Goal: Transaction & Acquisition: Purchase product/service

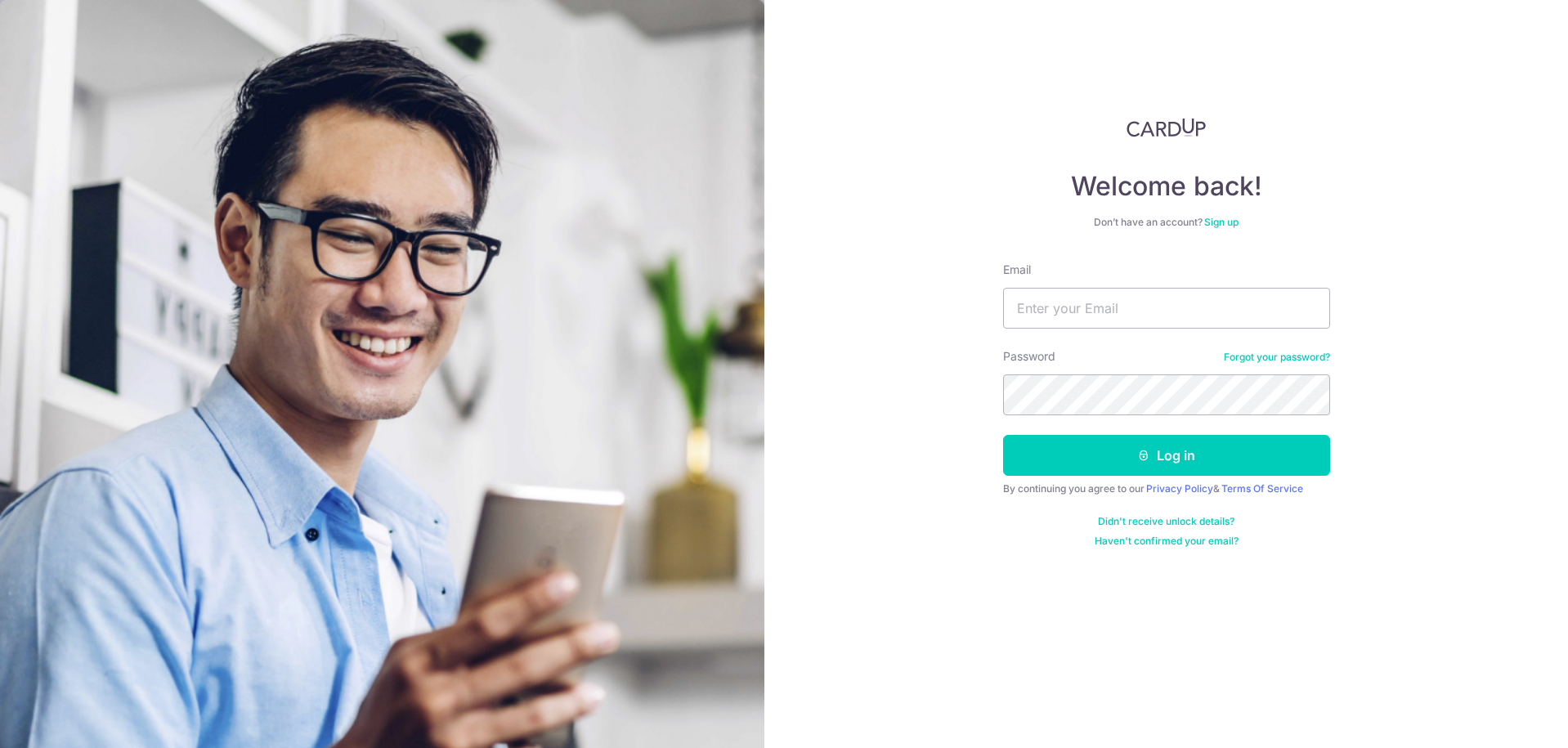
type input "[PERSON_NAME][EMAIL_ADDRESS][DOMAIN_NAME]"
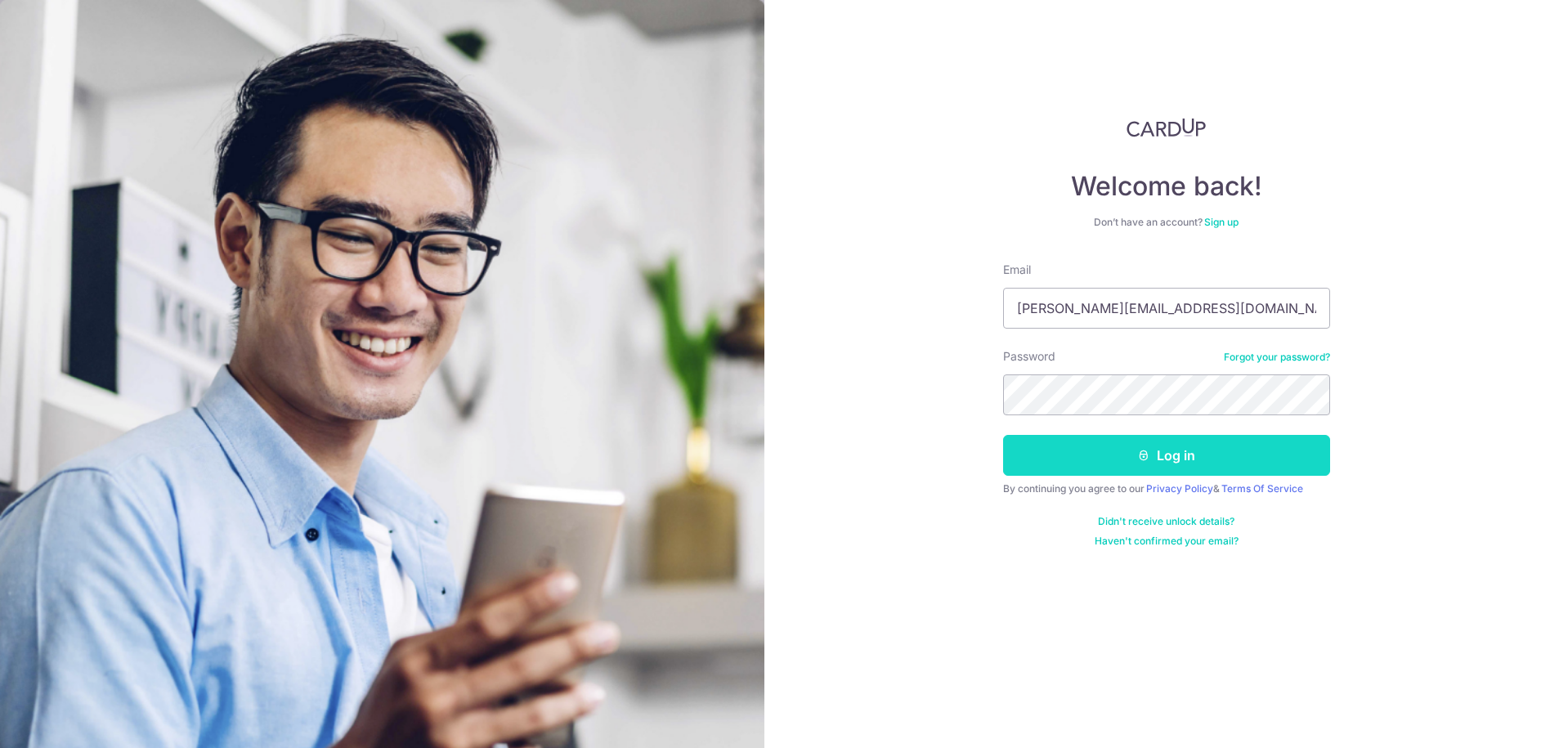
click at [1204, 465] on button "Log in" at bounding box center [1166, 455] width 327 height 41
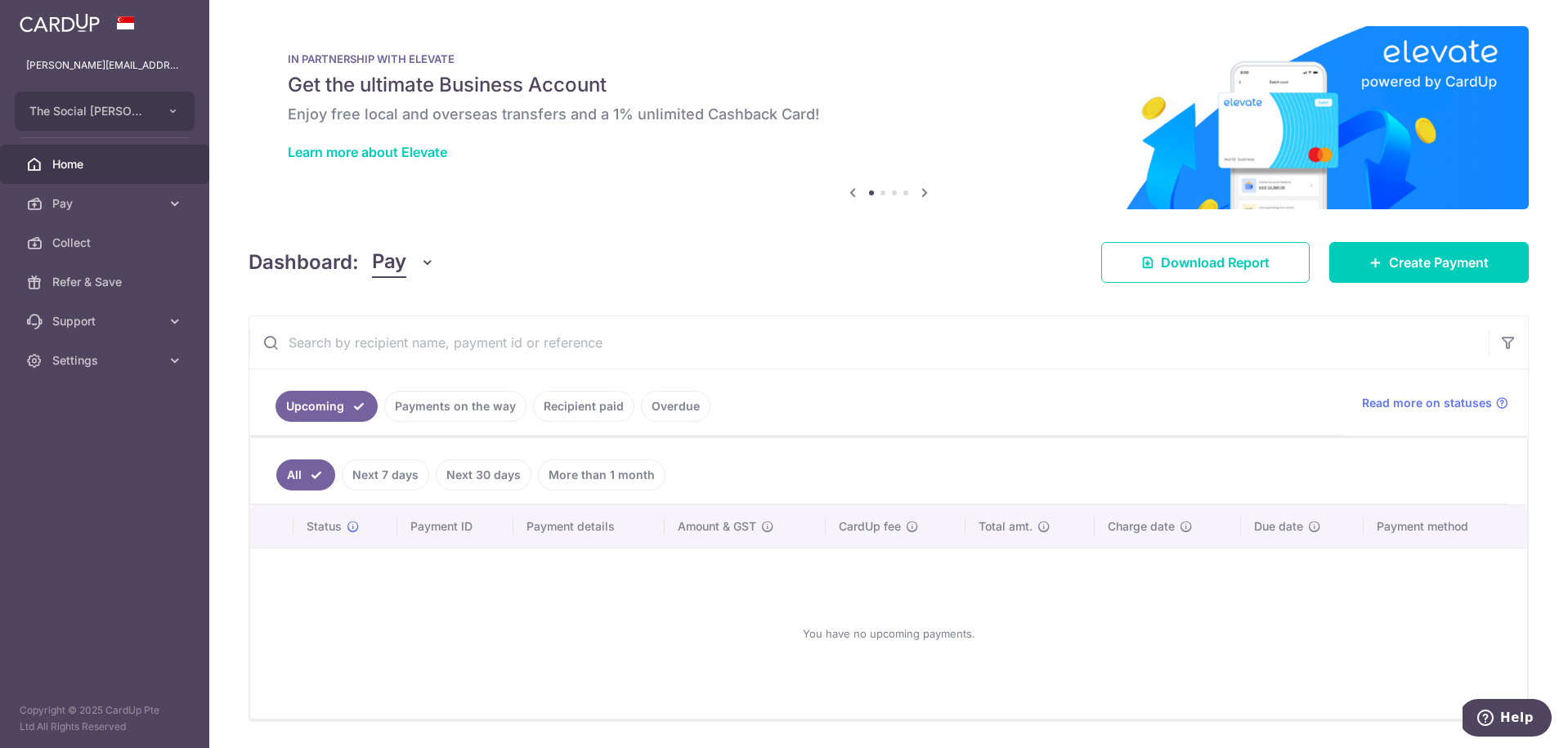
click at [604, 408] on link "Recipient paid" at bounding box center [583, 405] width 102 height 31
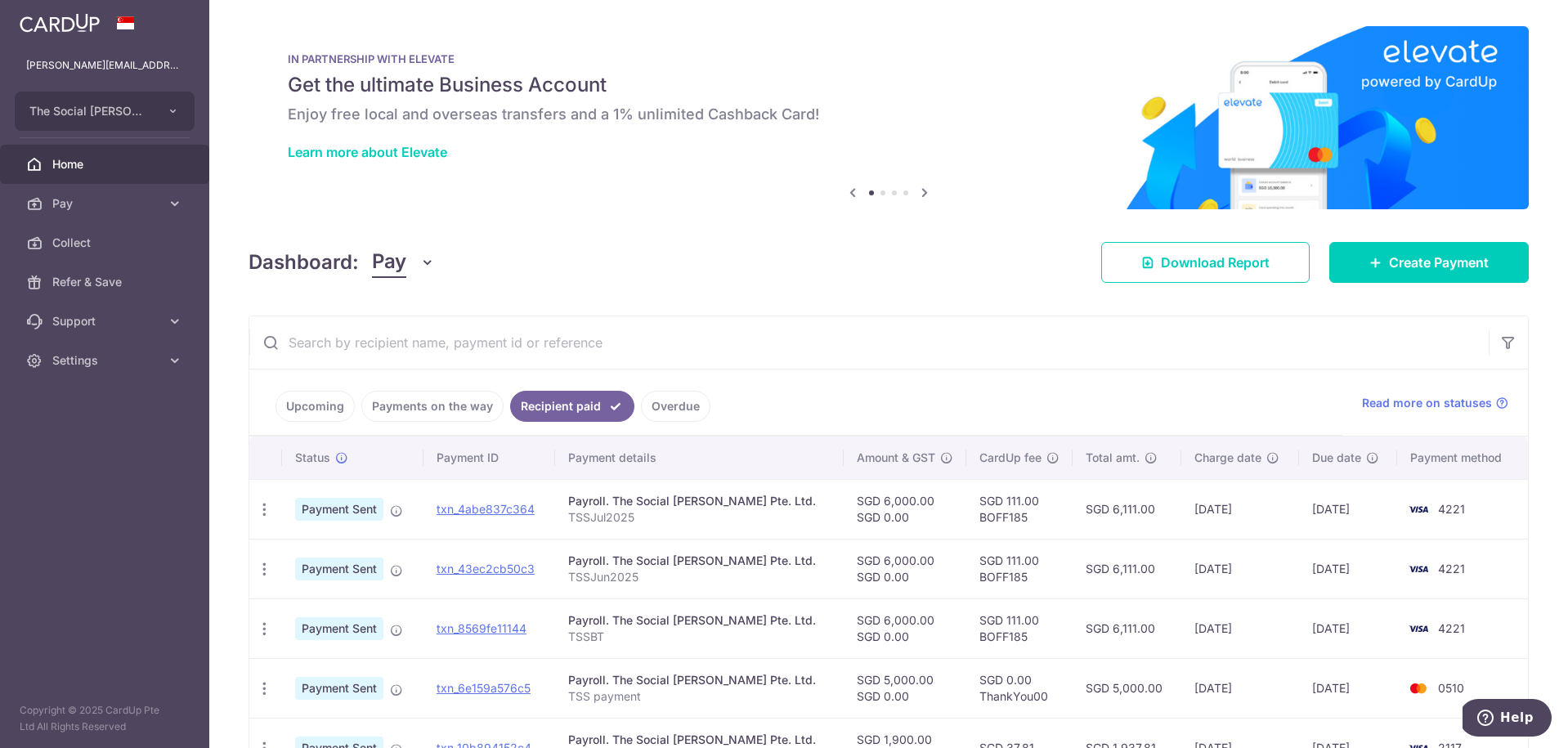
click at [293, 411] on link "Upcoming" at bounding box center [315, 405] width 80 height 31
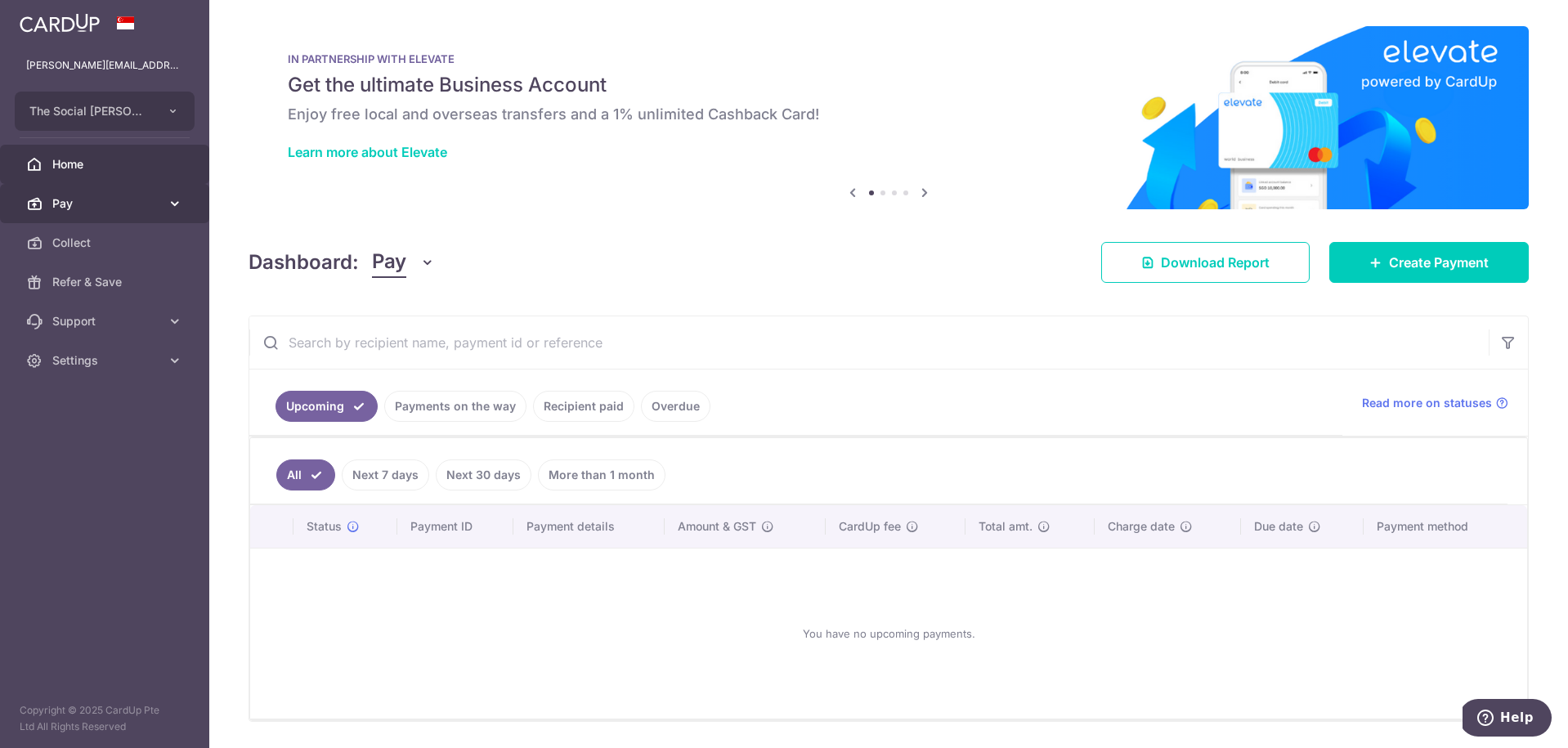
click at [153, 202] on span "Pay" at bounding box center [106, 204] width 108 height 16
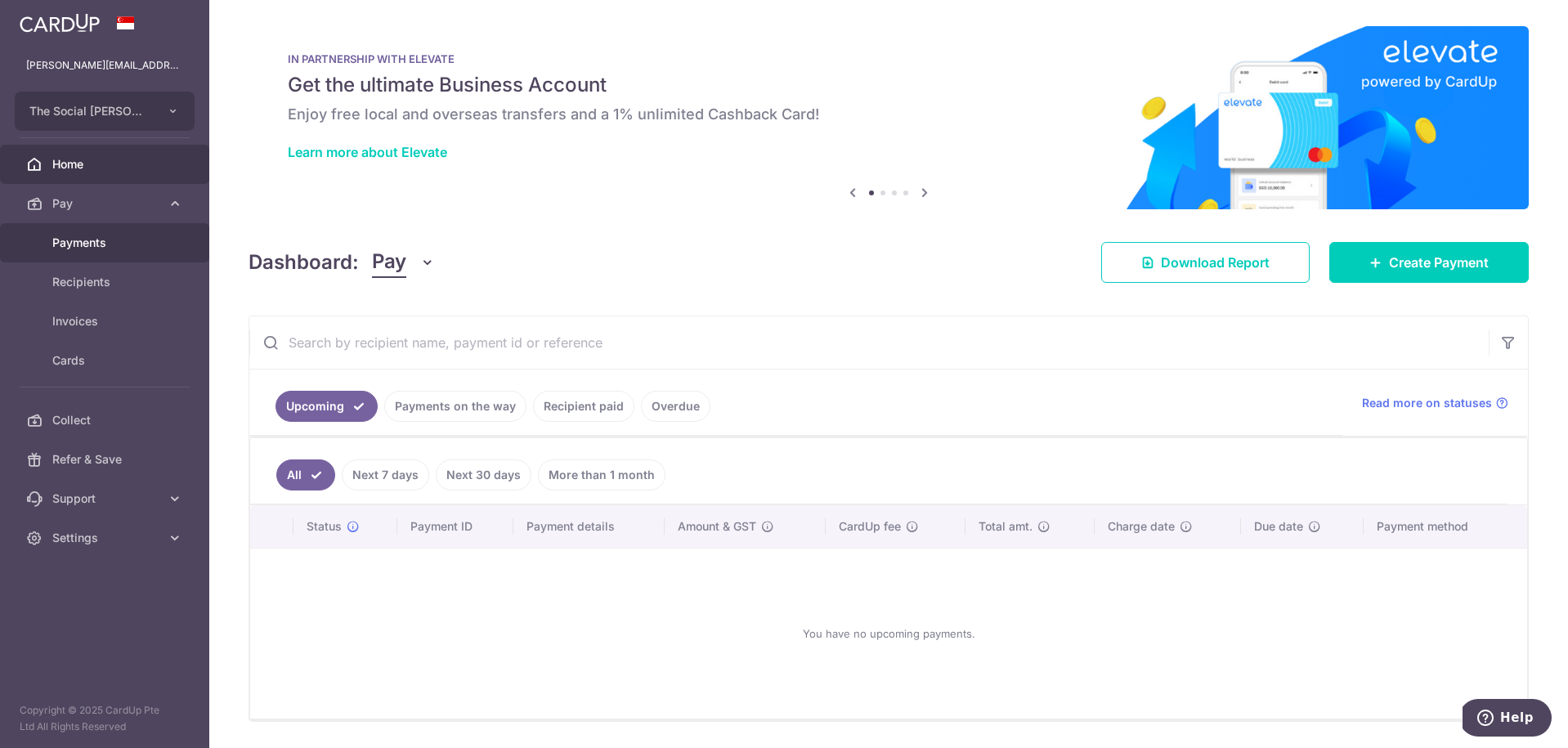
click at [150, 241] on span "Payments" at bounding box center [106, 243] width 108 height 16
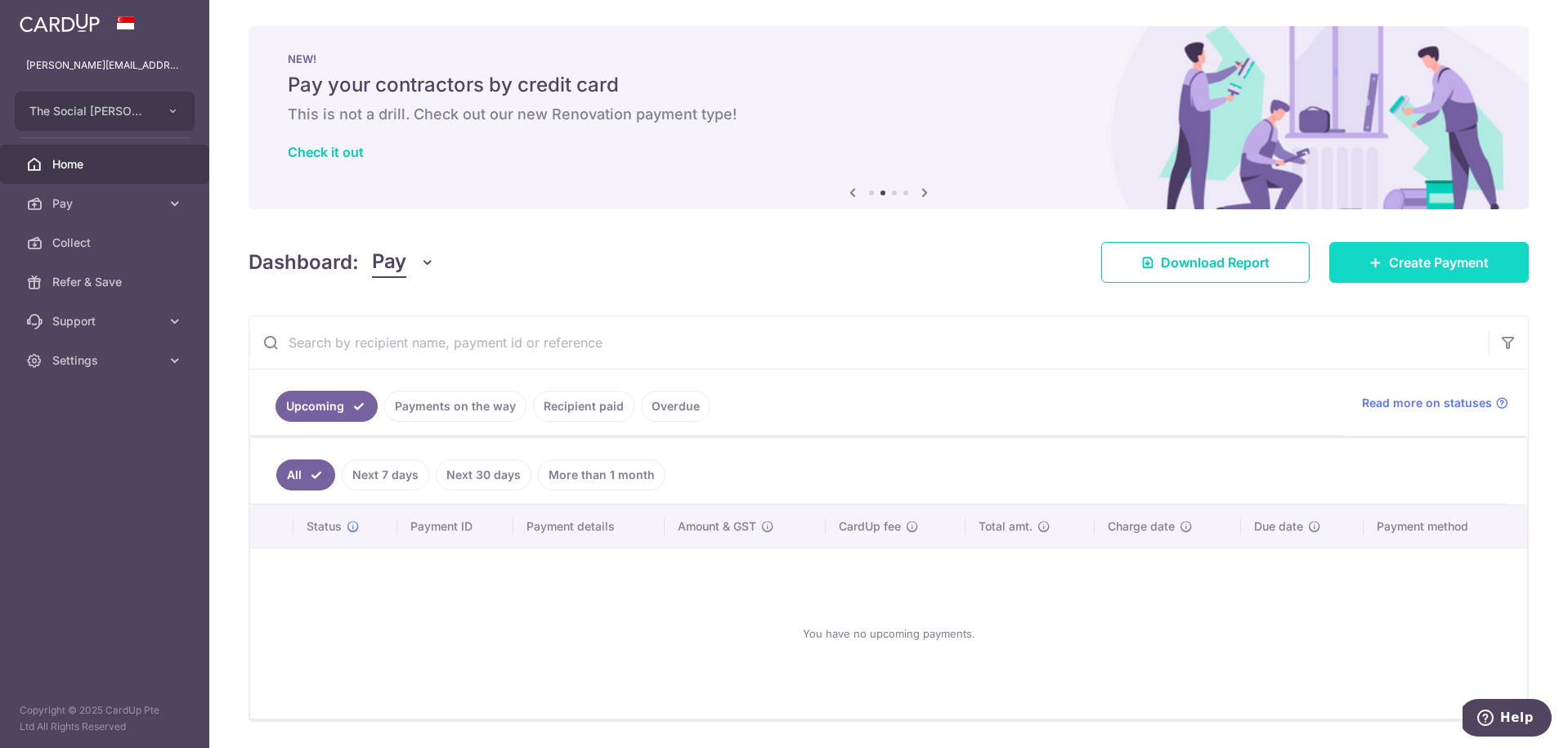
click at [1472, 274] on link "Create Payment" at bounding box center [1429, 262] width 199 height 41
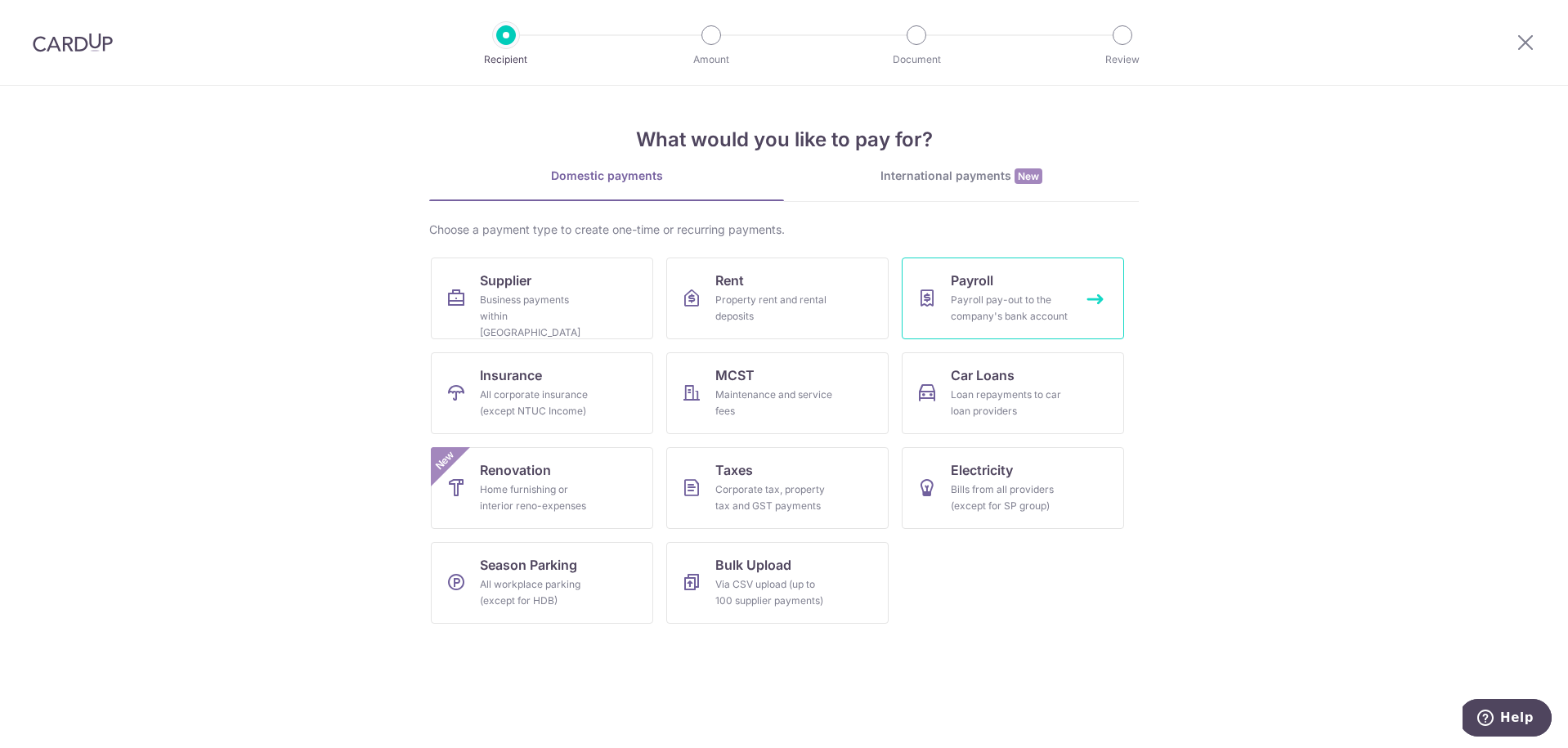
click at [1060, 324] on div "Payroll pay-out to the company's bank account" at bounding box center [1009, 308] width 118 height 33
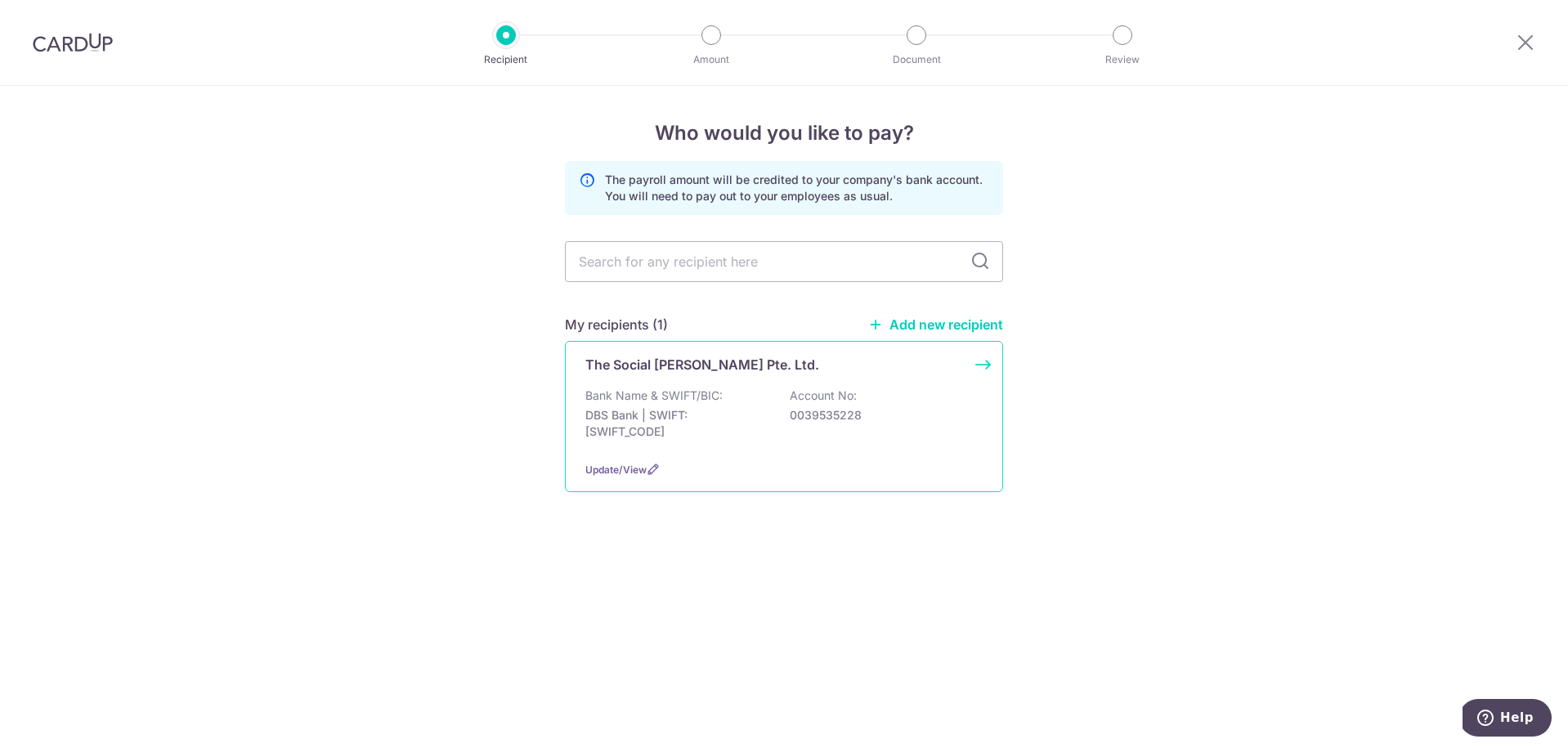
click at [830, 442] on div "Bank Name & SWIFT/BIC: DBS Bank | SWIFT: DBSSSGSGXXX Account No: 0039535228" at bounding box center [784, 418] width 398 height 60
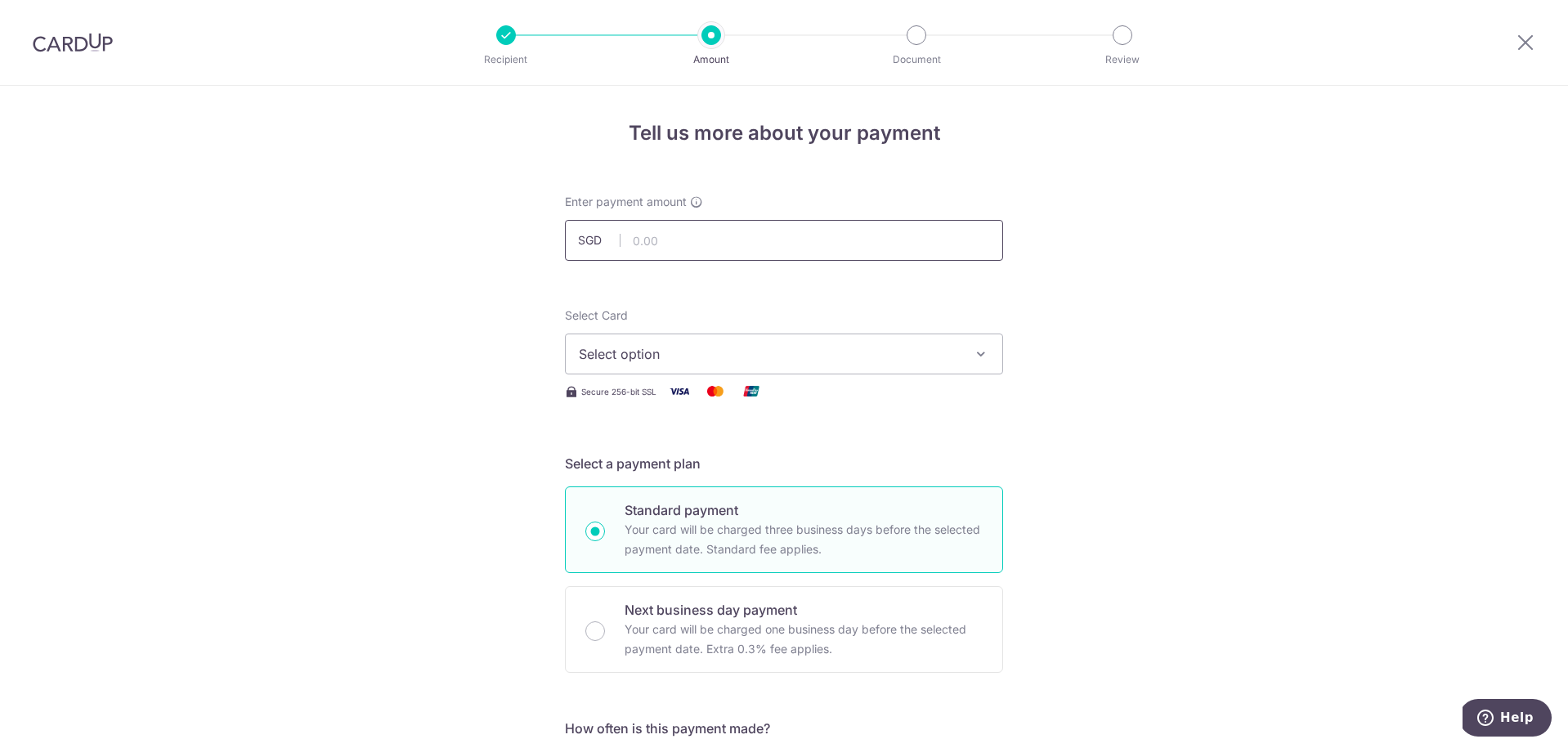
click at [747, 242] on input "text" at bounding box center [784, 240] width 438 height 41
type input "6,000.00"
drag, startPoint x: 1009, startPoint y: 355, endPoint x: 908, endPoint y: 360, distance: 101.1
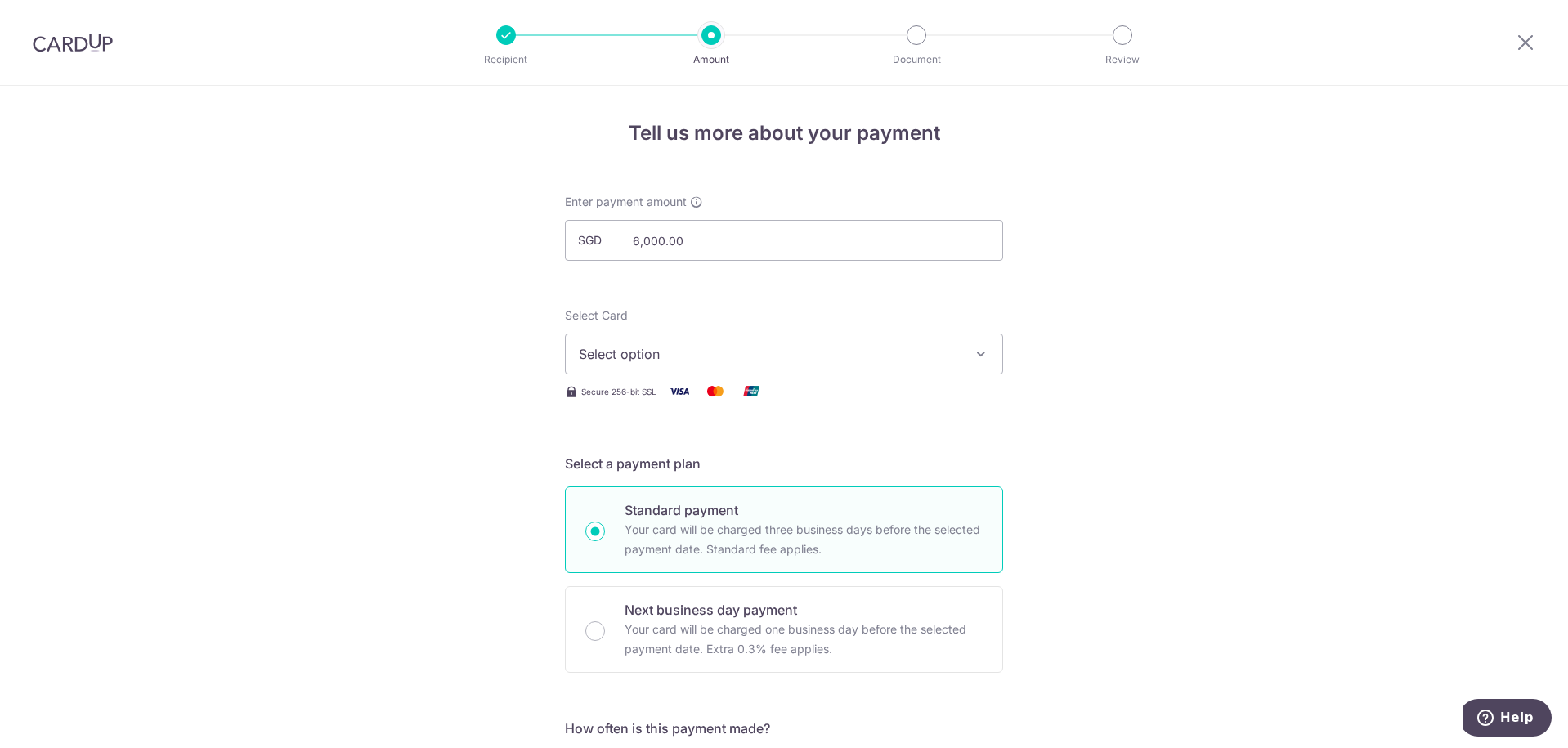
click at [905, 360] on span "Select option" at bounding box center [769, 354] width 381 height 19
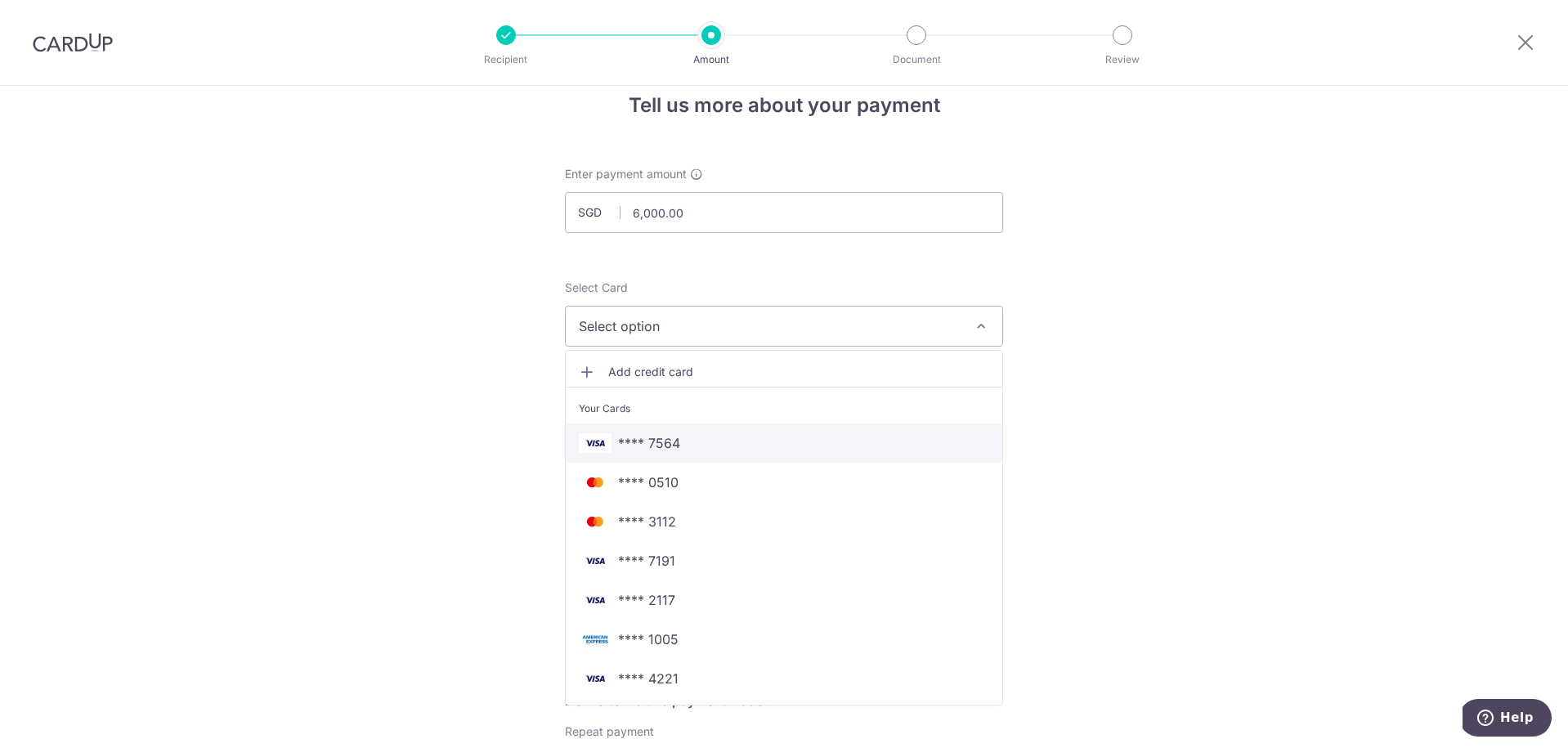
scroll to position [74, 0]
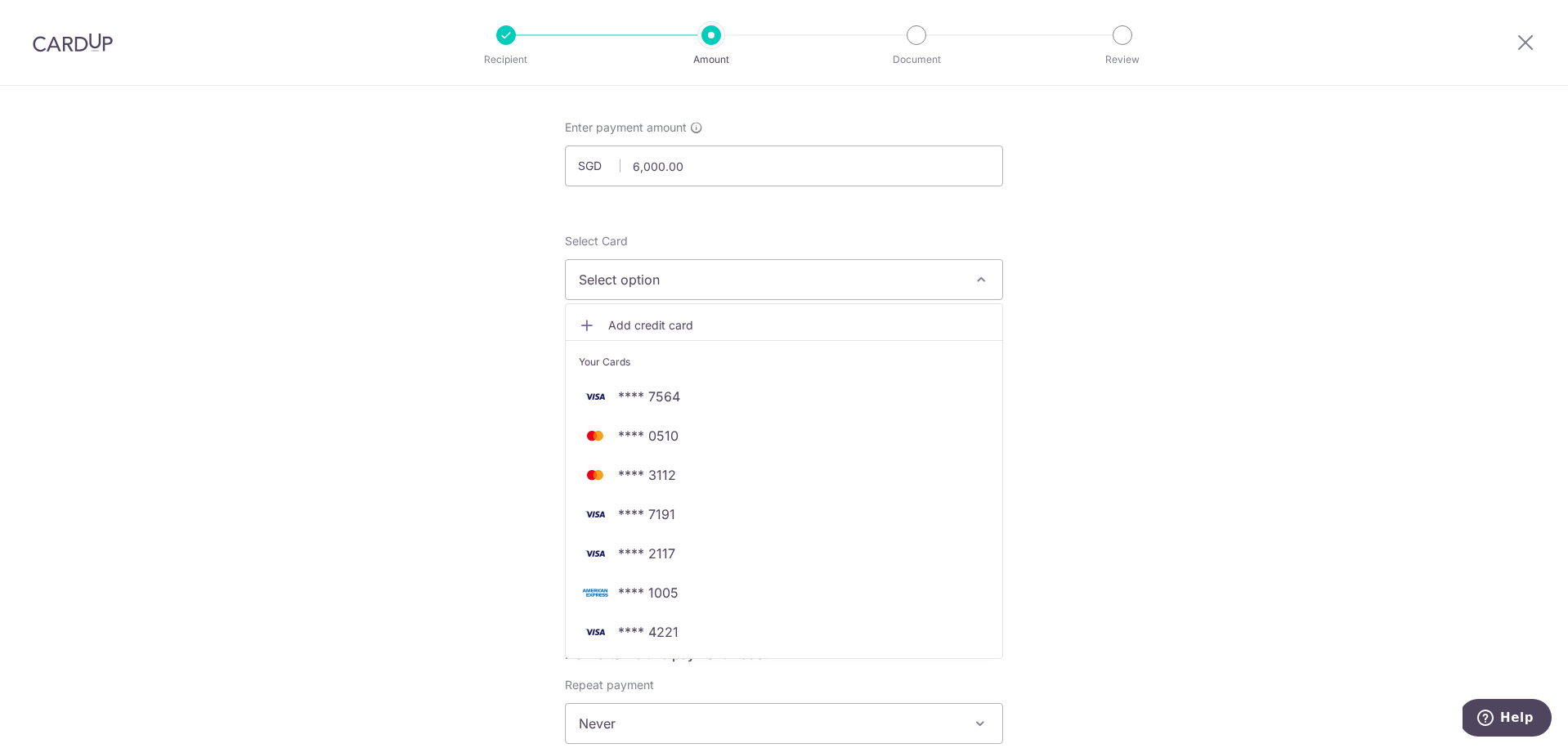
click at [697, 325] on span "Add credit card" at bounding box center [799, 325] width 381 height 16
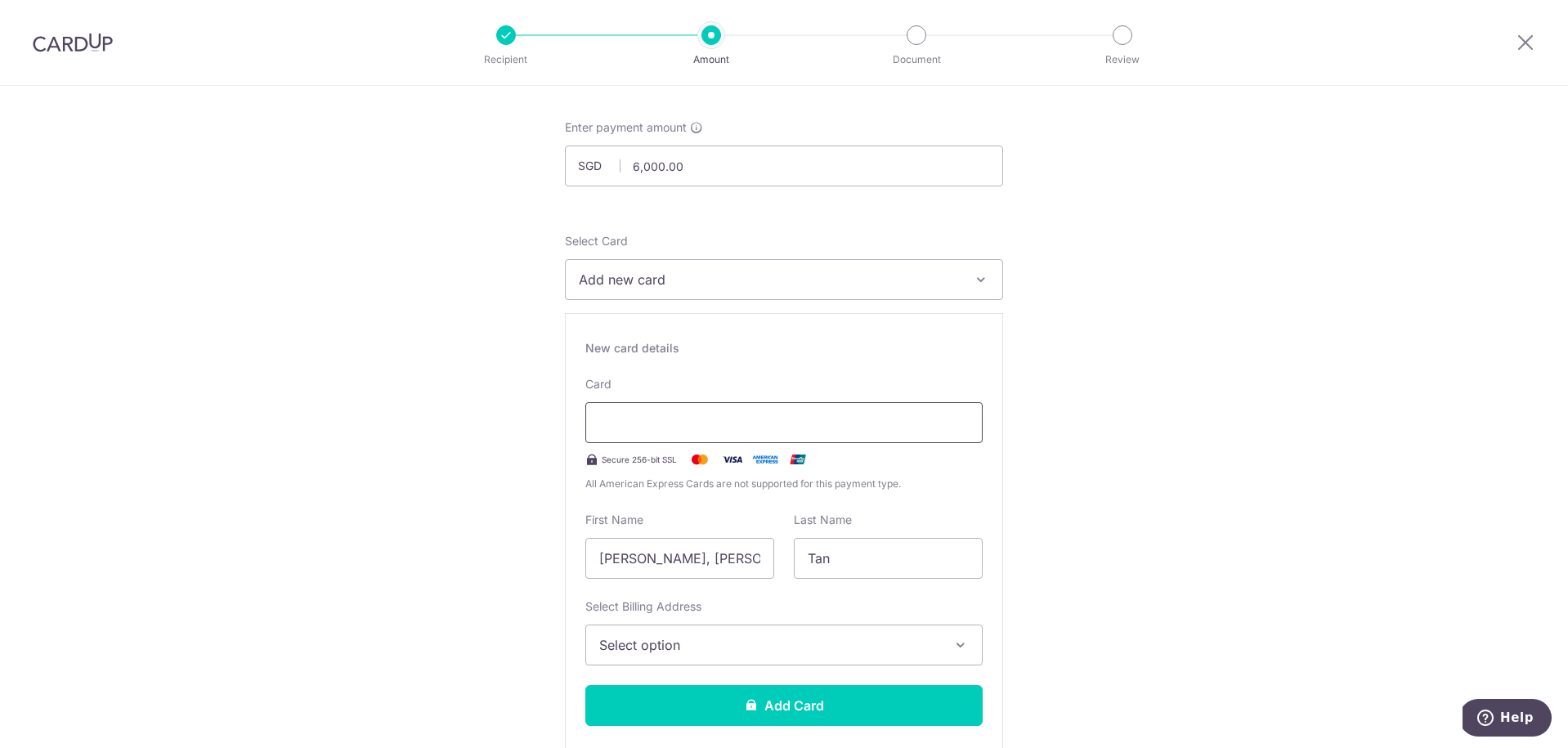
click at [718, 443] on div at bounding box center [784, 422] width 398 height 41
click at [698, 567] on input "Song Ping, Benjamin" at bounding box center [679, 559] width 189 height 41
type input "Benjamin"
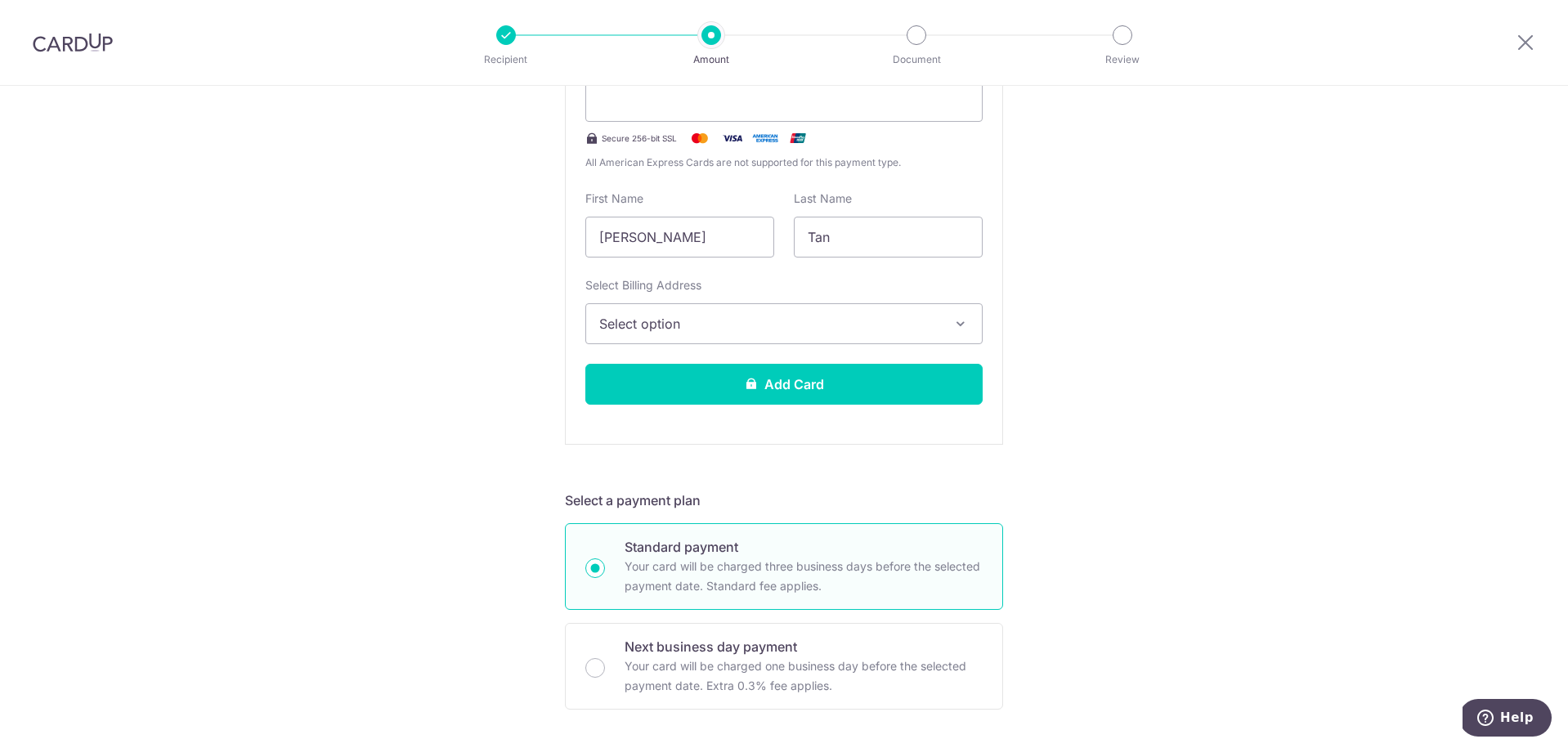
scroll to position [368, 0]
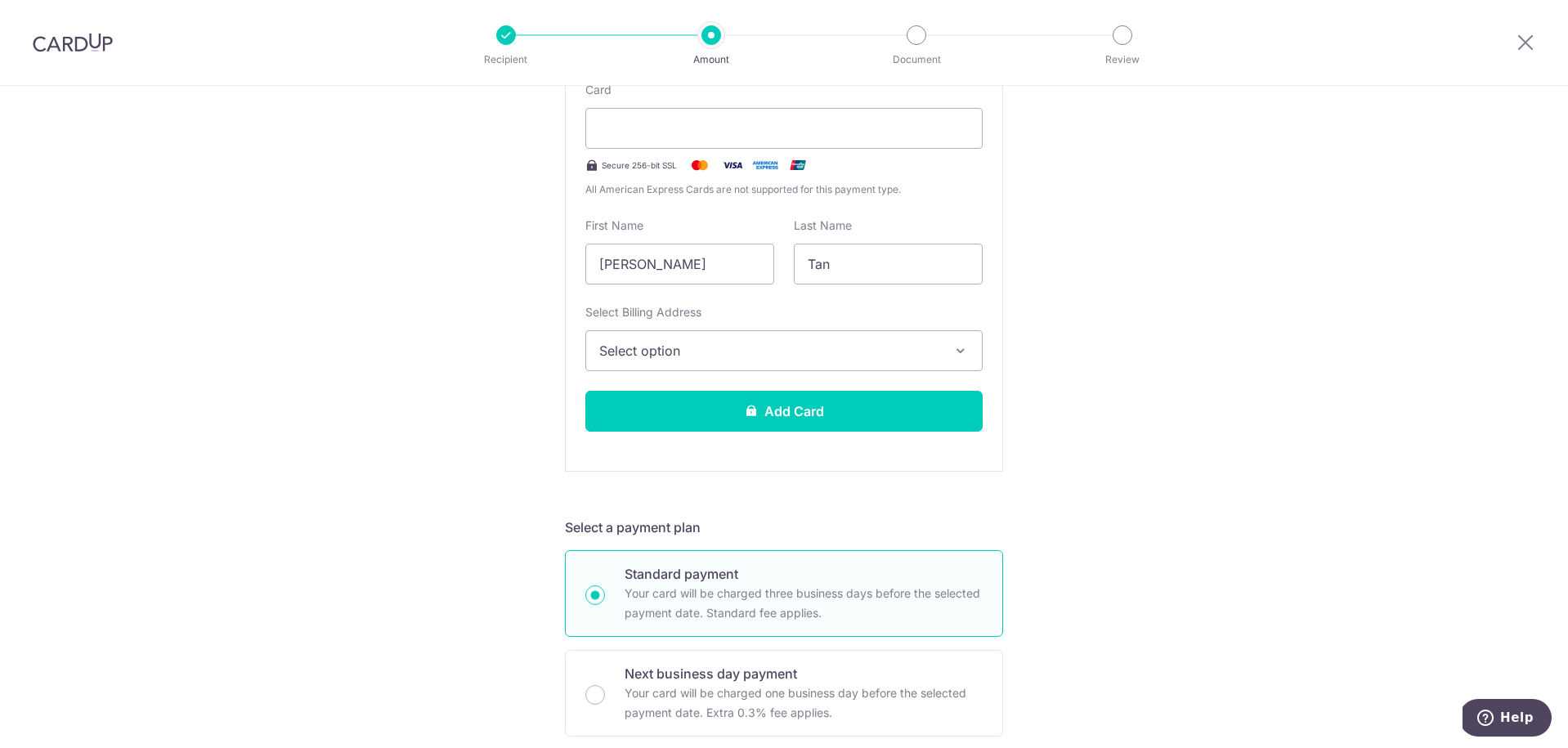
click at [870, 359] on span "Select option" at bounding box center [769, 351] width 340 height 19
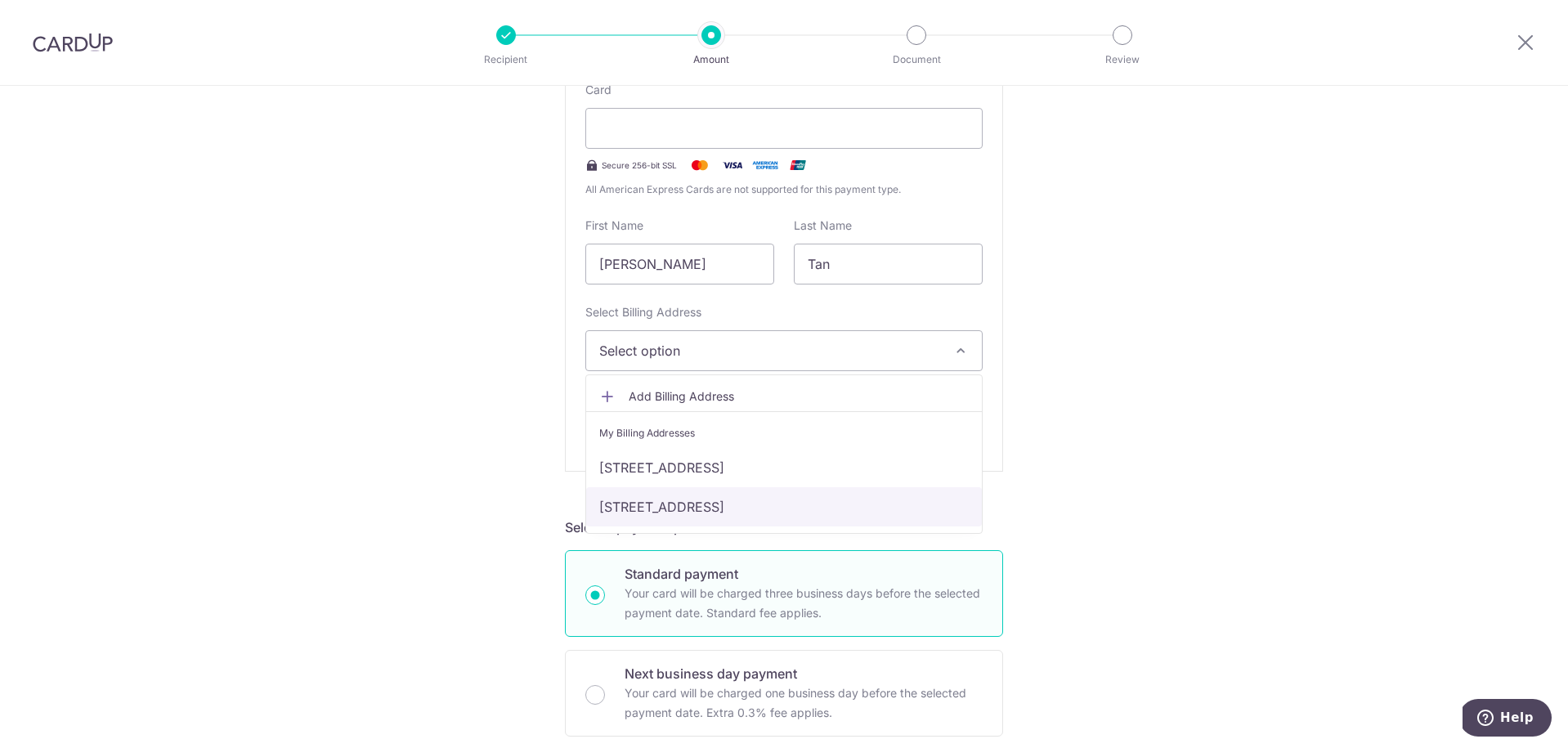
click at [842, 502] on link "90A Jalan Satu, #08-42, Singapore, Singapore, Singapore-391090" at bounding box center [784, 506] width 396 height 39
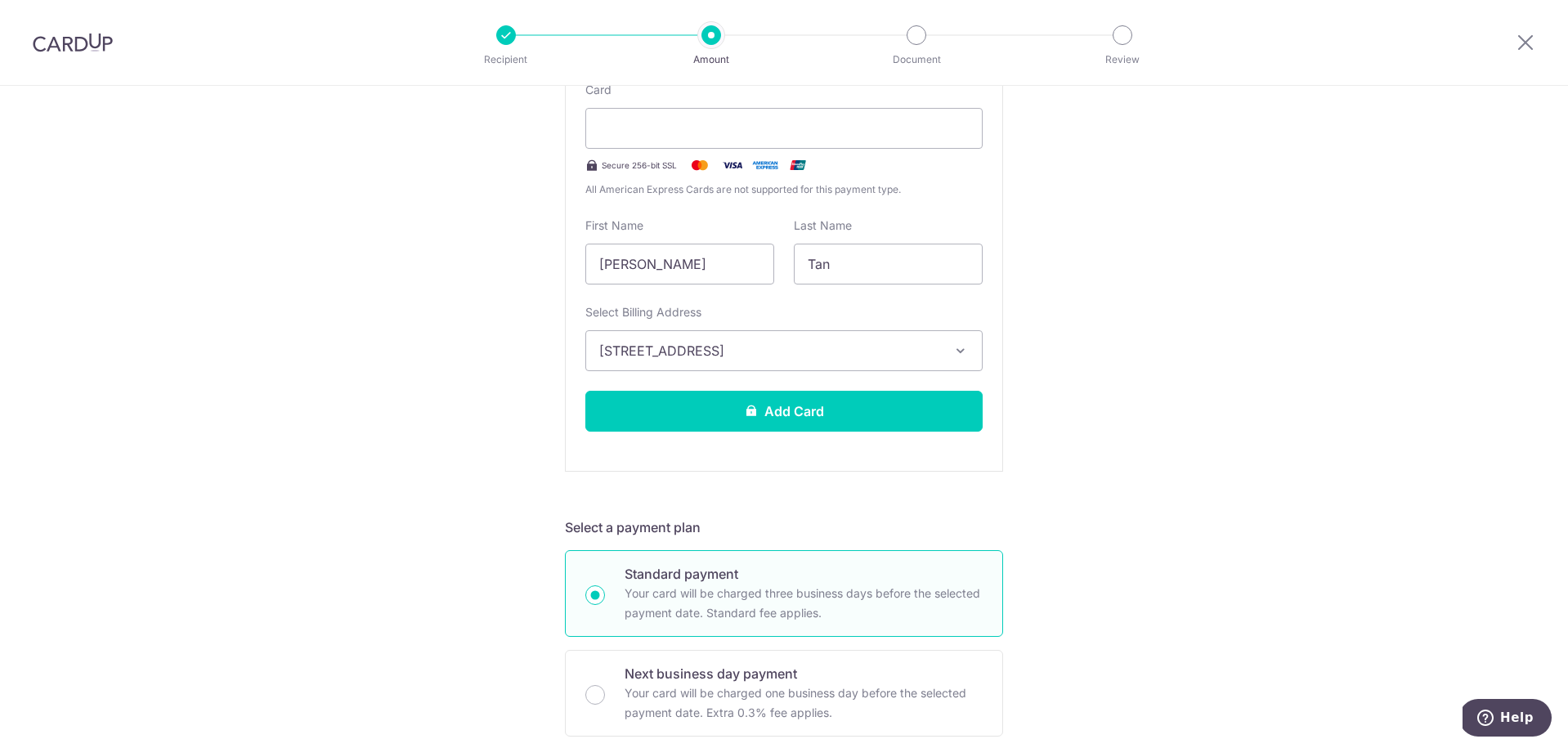
click at [1125, 490] on div "Tell us more about your payment Enter payment amount SGD 6,000.00 6000.00 Selec…" at bounding box center [784, 719] width 1568 height 2004
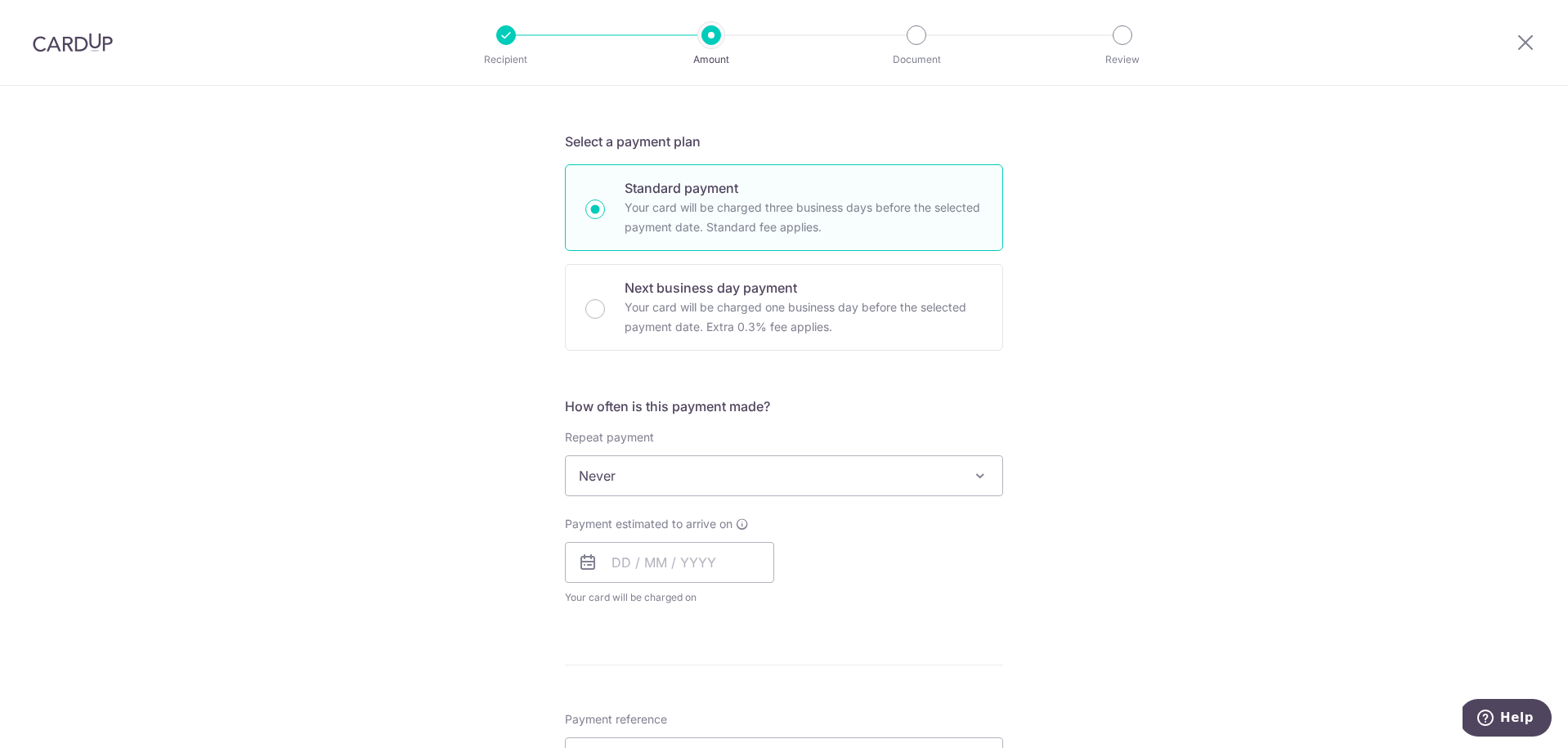
scroll to position [828, 0]
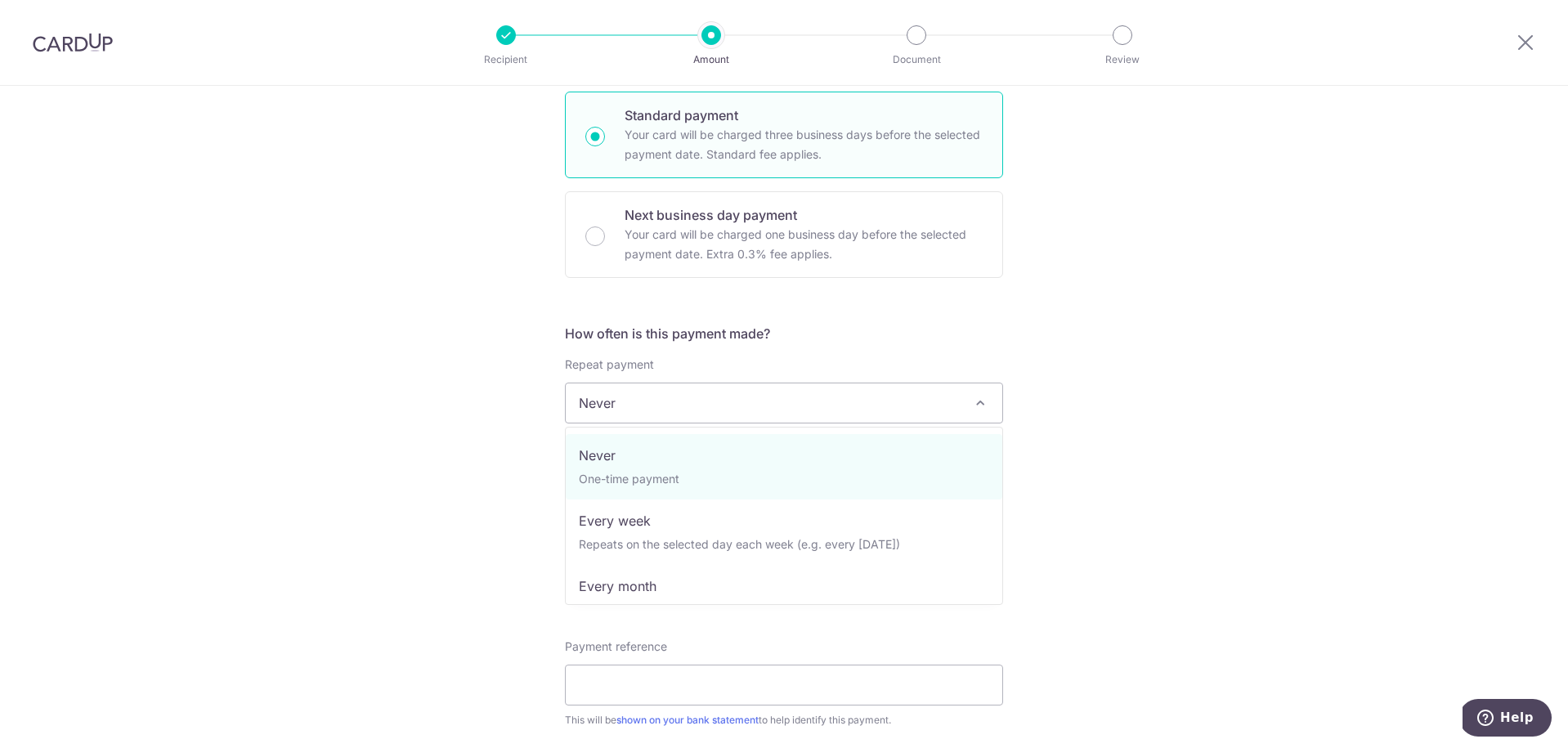
click at [943, 413] on span "Never" at bounding box center [784, 403] width 436 height 39
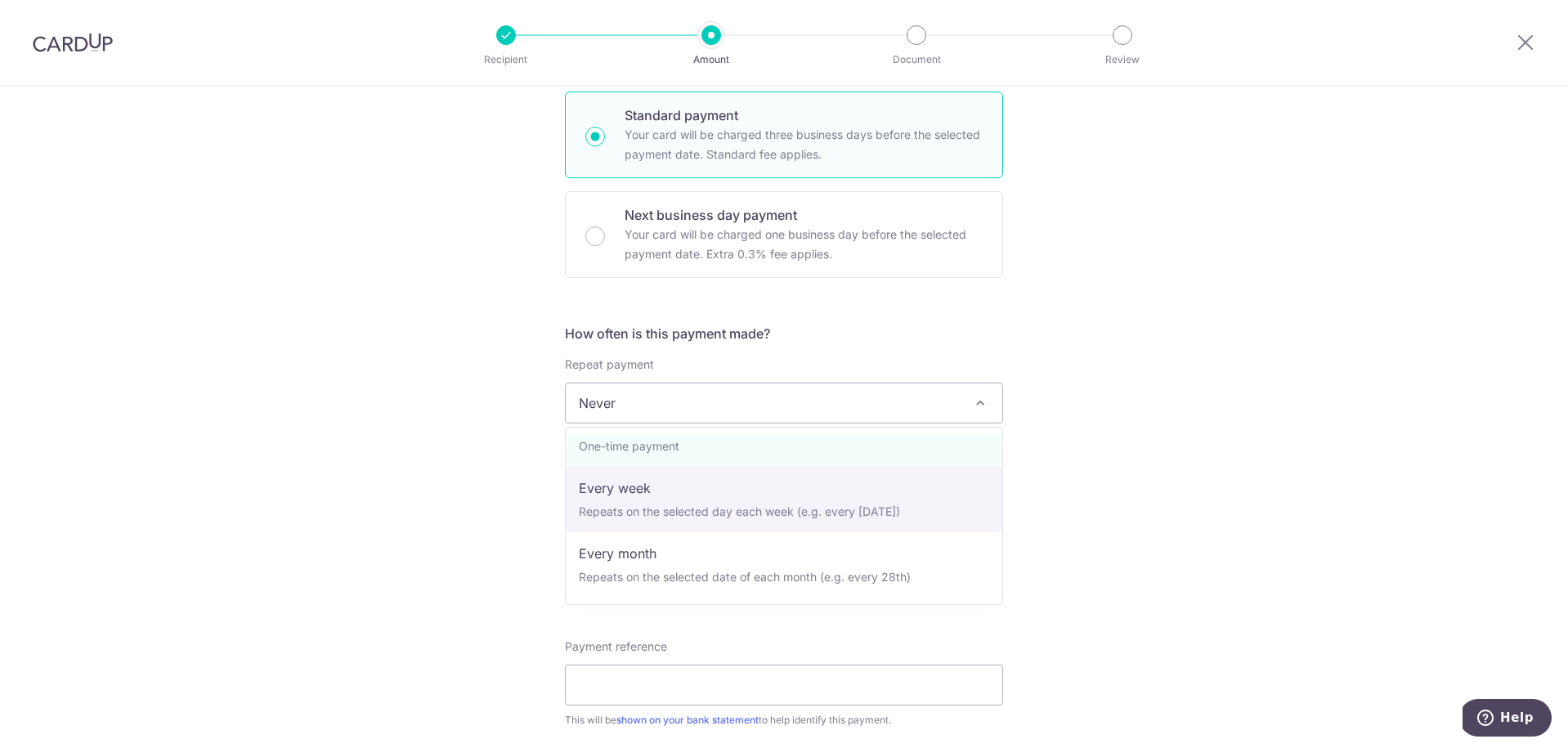
scroll to position [72, 0]
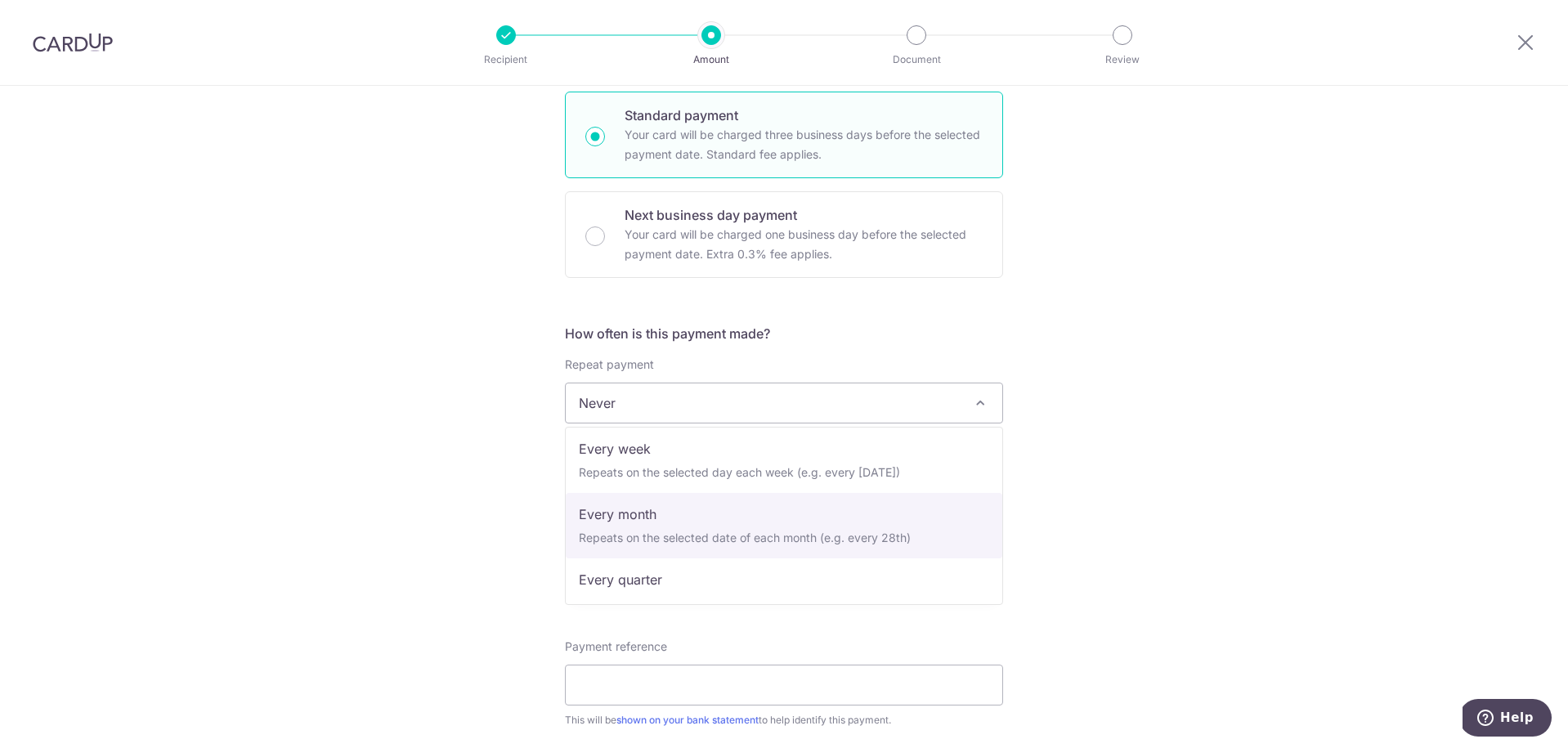
select select "3"
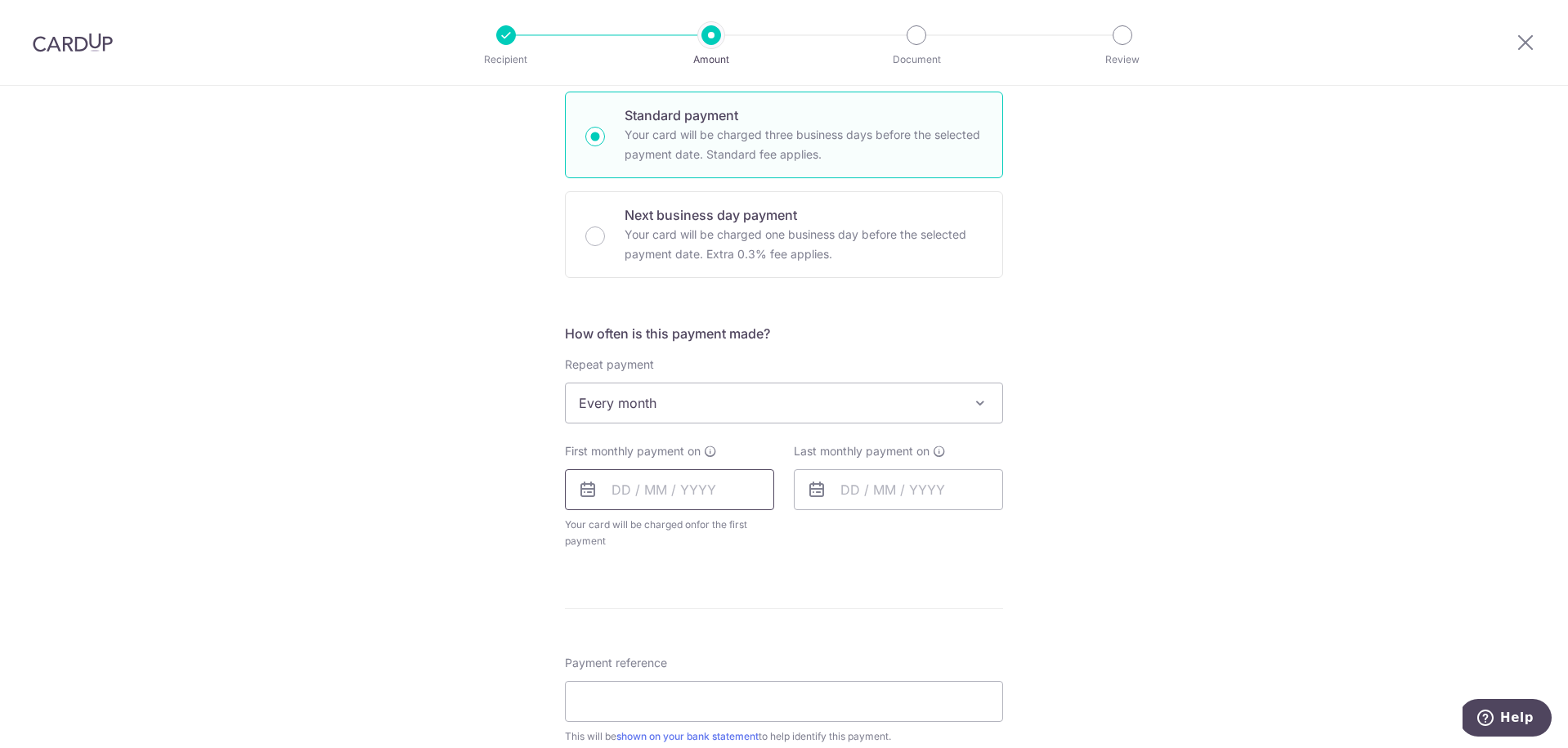
click at [634, 488] on input "text" at bounding box center [669, 490] width 209 height 41
click at [753, 673] on link "15" at bounding box center [762, 671] width 27 height 27
type input "15/08/2025"
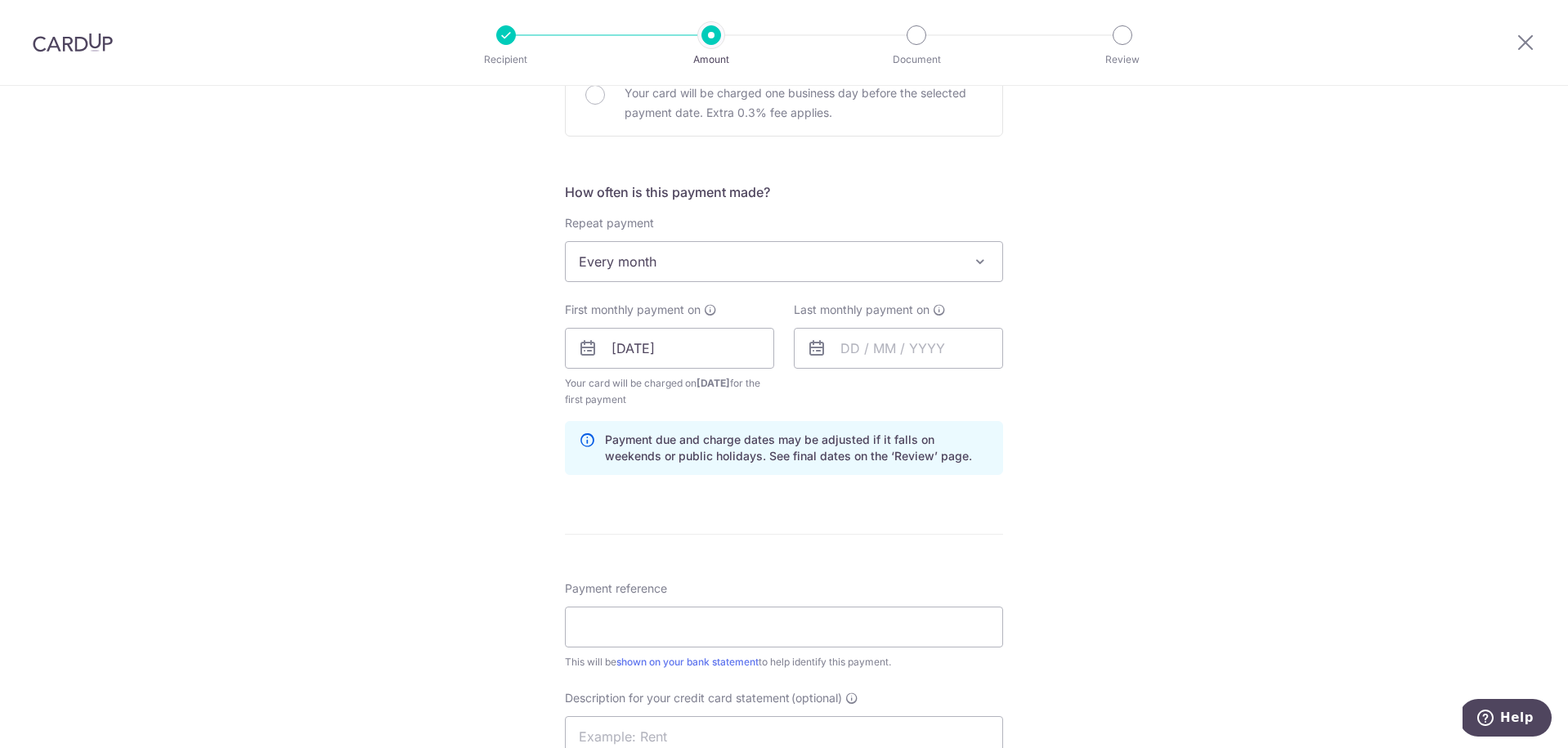
scroll to position [968, 0]
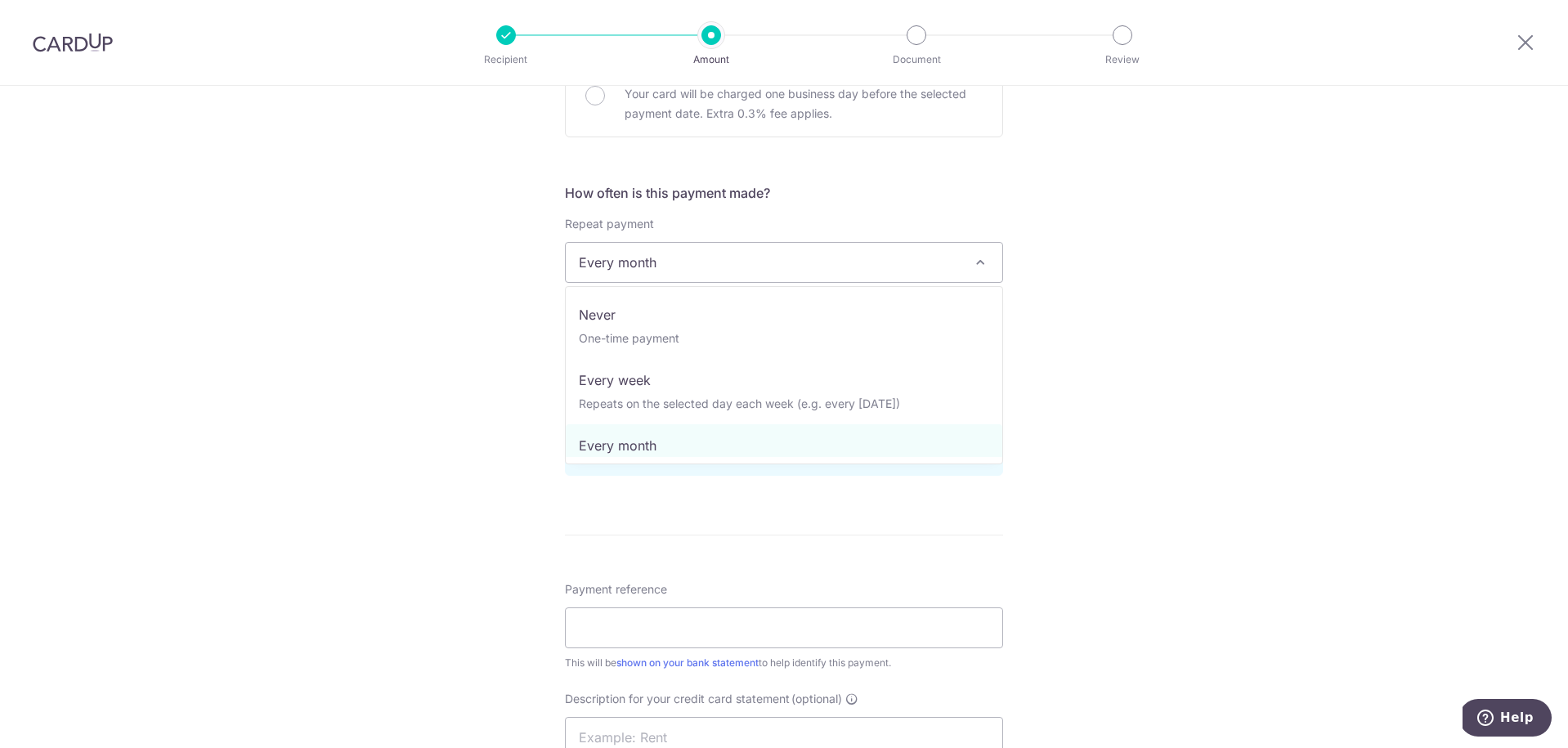
click at [804, 266] on span "Every month" at bounding box center [784, 262] width 436 height 39
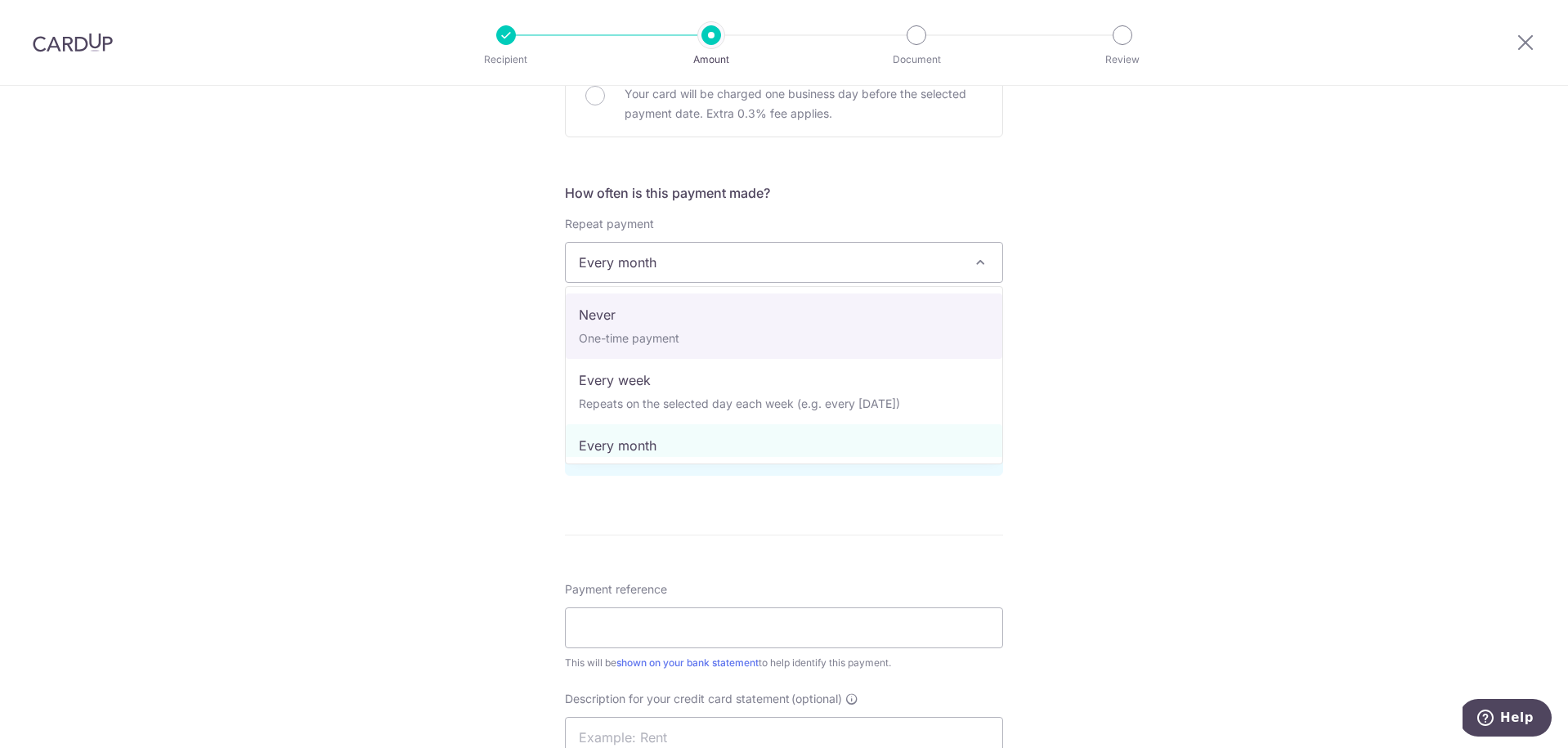
select select "1"
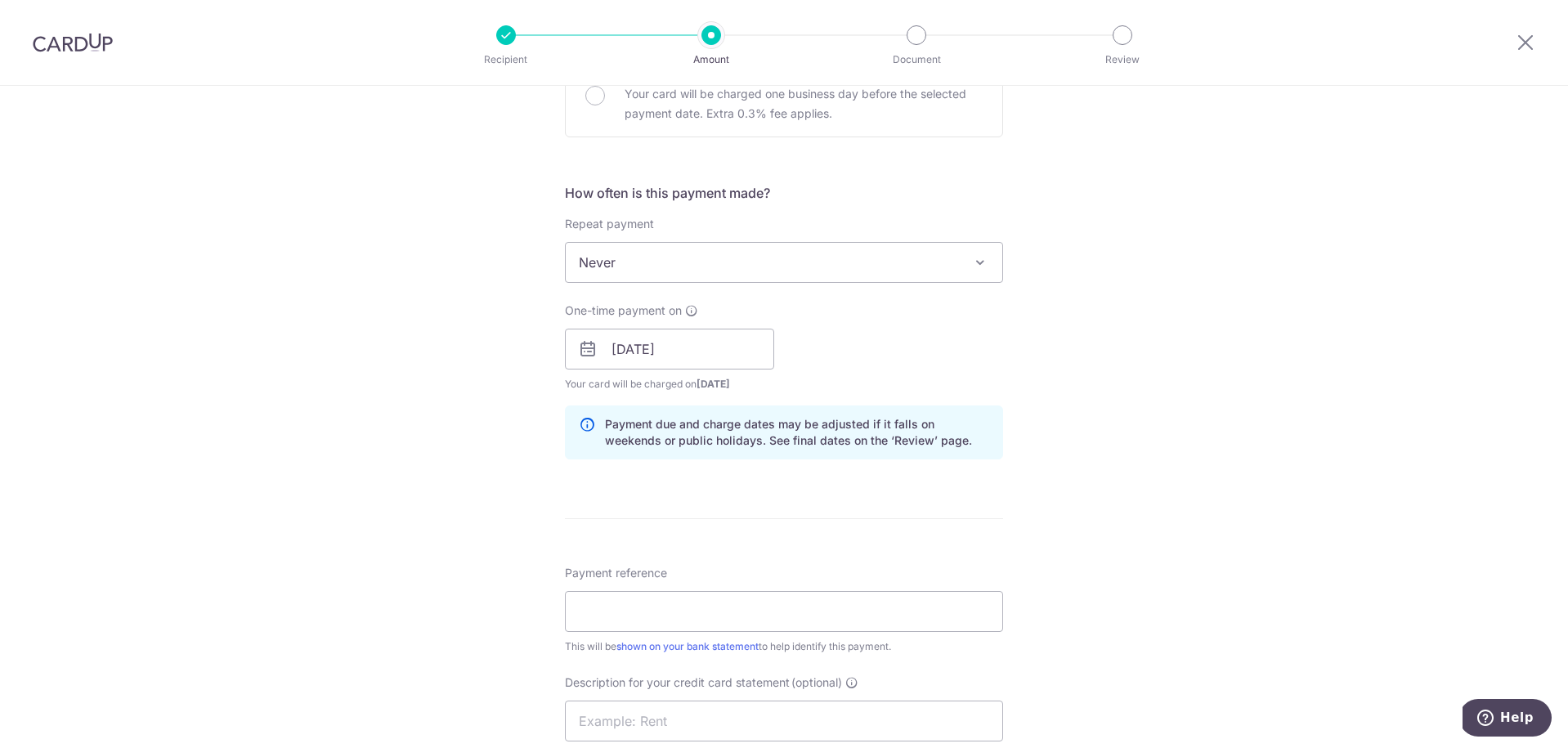
click at [1125, 432] on div "Tell us more about your payment Enter payment amount SGD 6,000.00 6000.00 Selec…" at bounding box center [784, 154] width 1568 height 2071
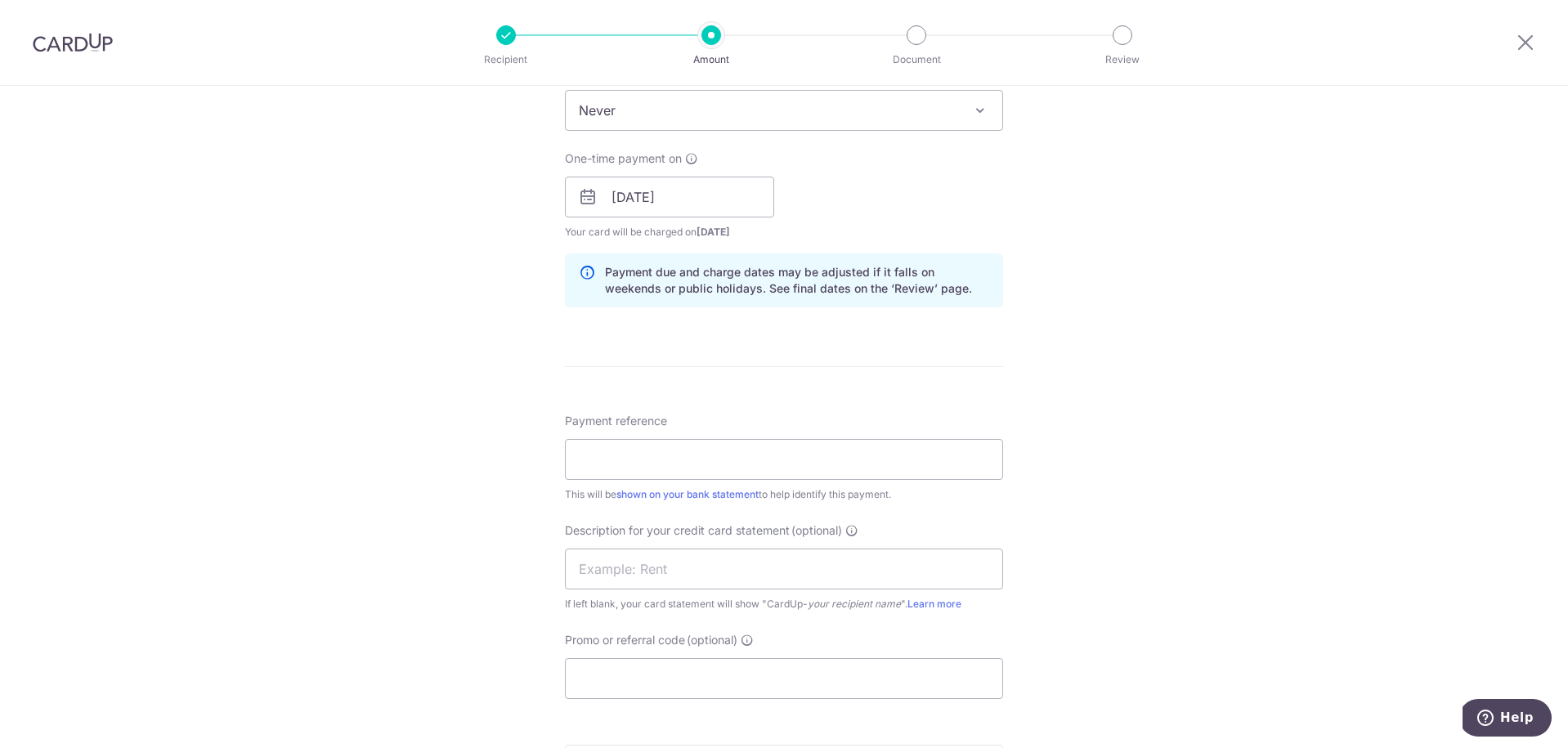
scroll to position [1189, 0]
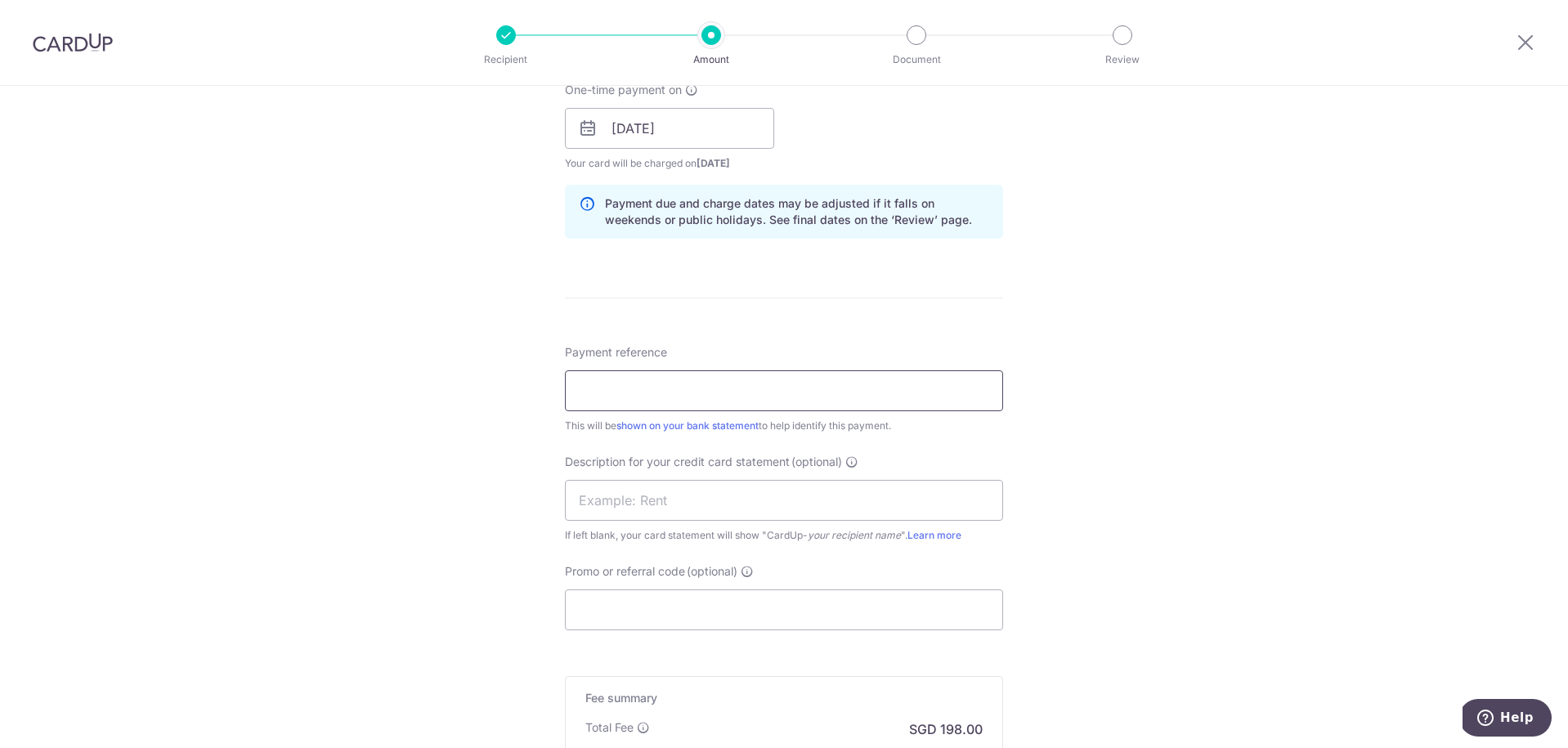
click at [837, 381] on input "Payment reference" at bounding box center [784, 390] width 438 height 41
type input "TSSAUG2025"
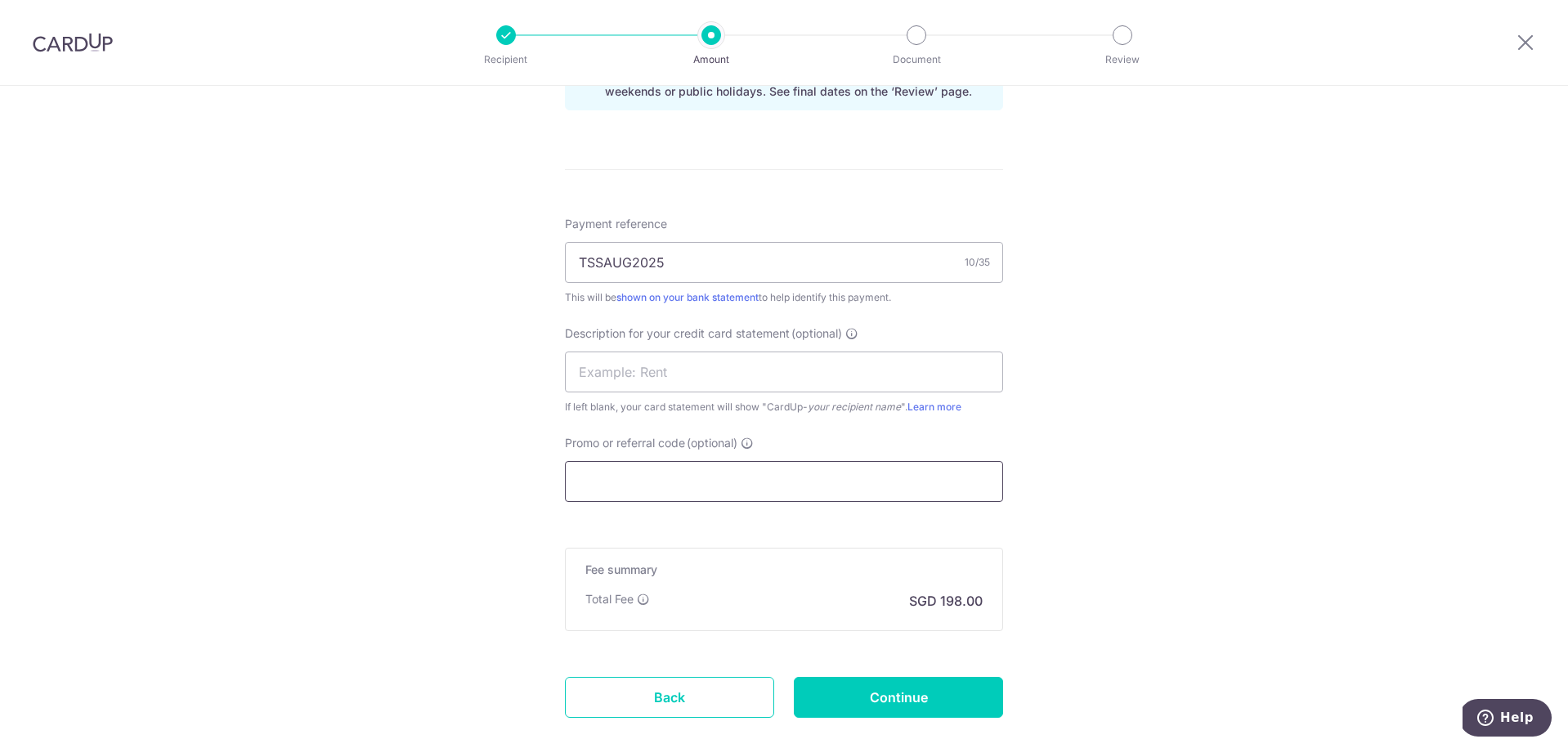
drag, startPoint x: 915, startPoint y: 480, endPoint x: 899, endPoint y: 477, distance: 16.3
click at [914, 480] on input "Promo or referral code (optional)" at bounding box center [784, 482] width 438 height 41
paste input "BREC179"
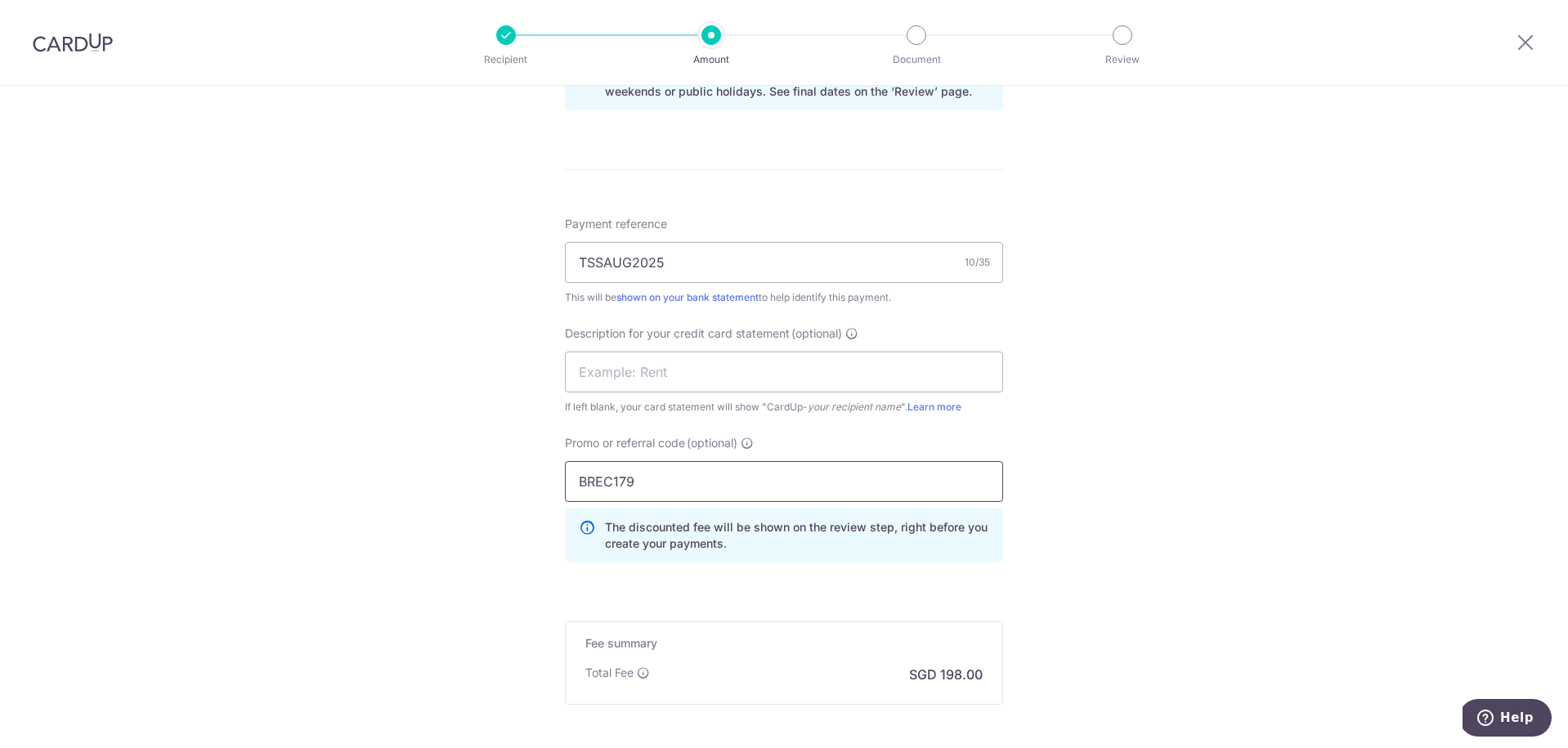
paste input "OFF185"
type input "BOFF185"
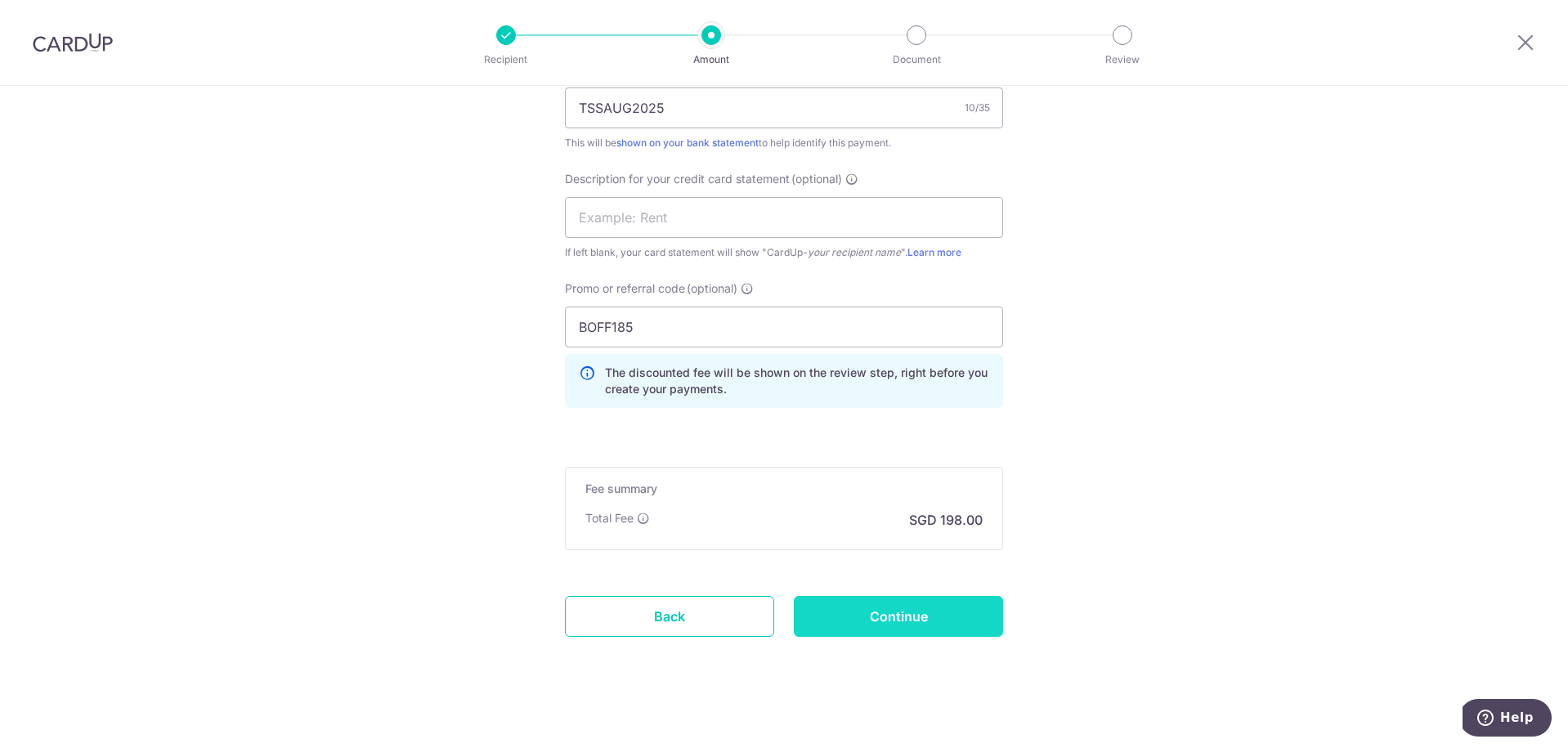
click at [937, 614] on input "Continue" at bounding box center [899, 616] width 209 height 41
type input "Create Schedule"
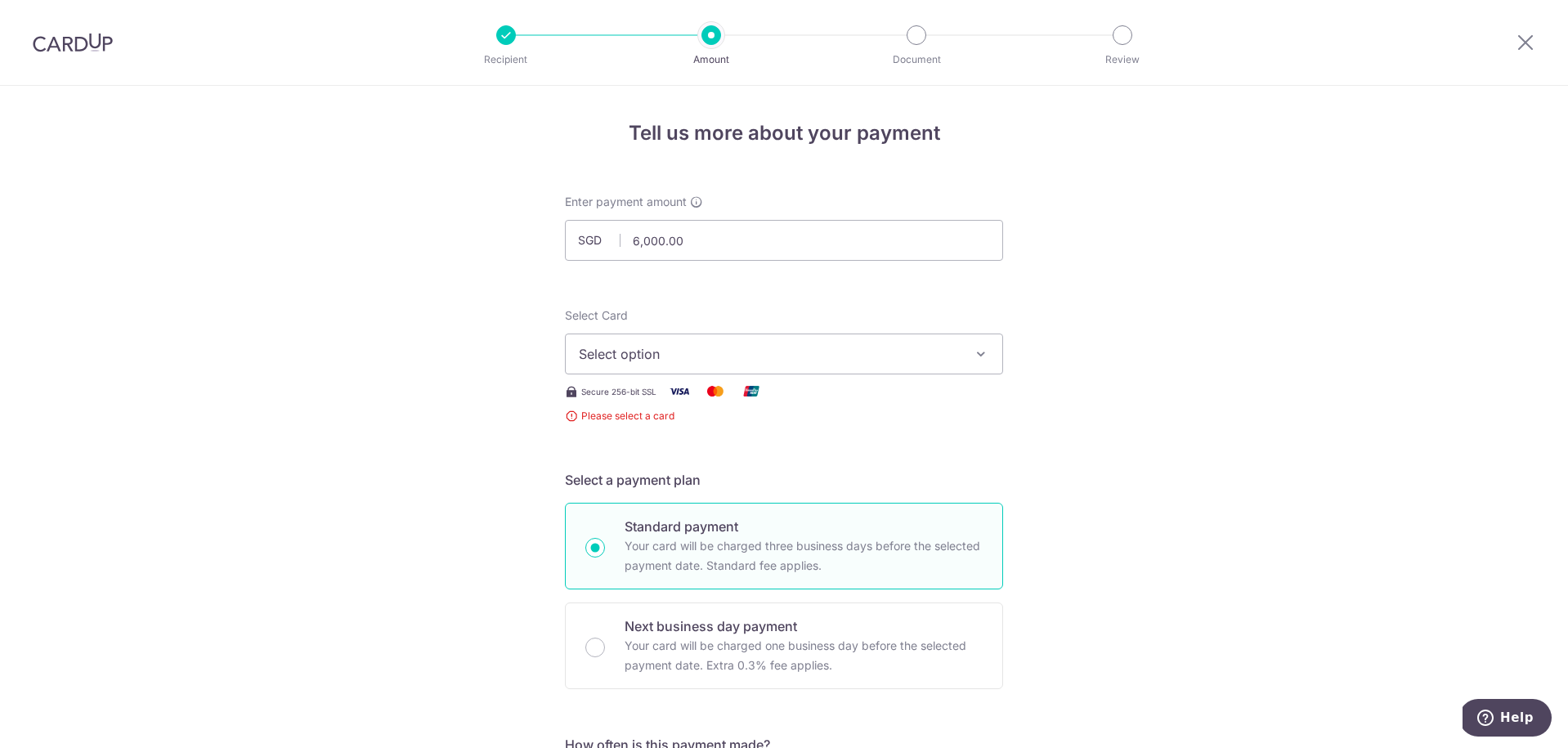
click at [812, 342] on button "Select option" at bounding box center [784, 354] width 438 height 41
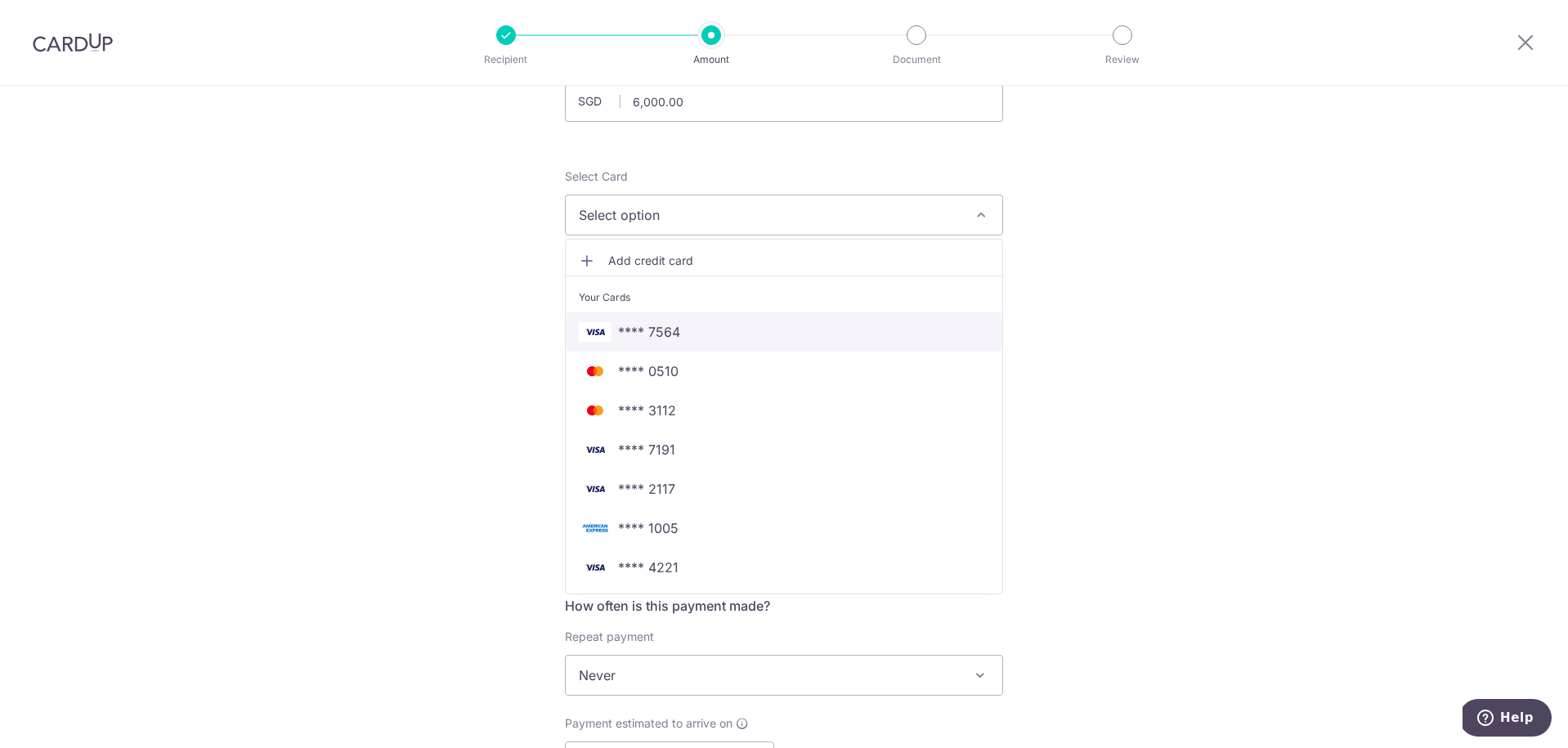
scroll to position [204, 0]
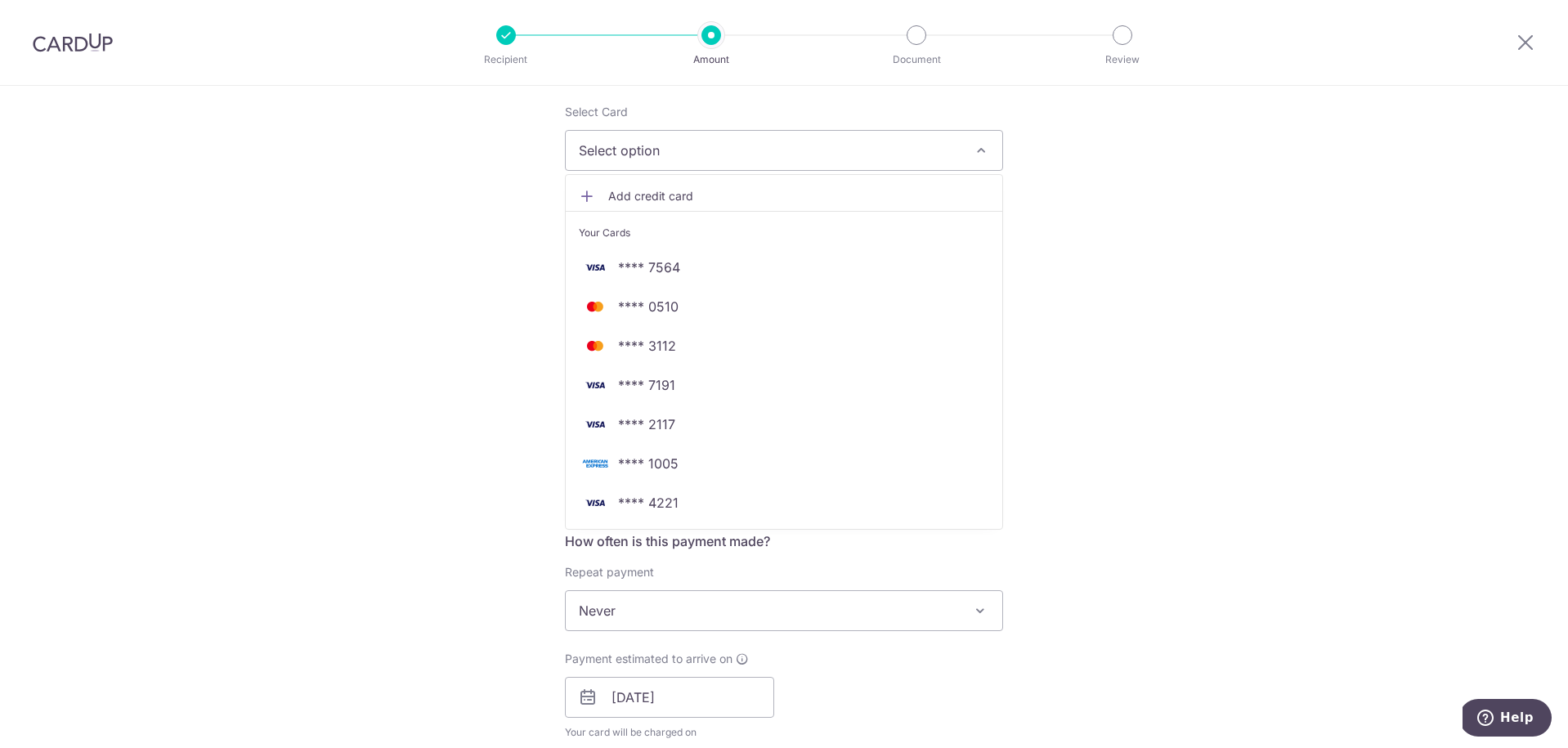
click at [1202, 514] on div "Tell us more about your payment Enter payment amount SGD 6,000.00 6000.00 Selec…" at bounding box center [784, 746] width 1568 height 1729
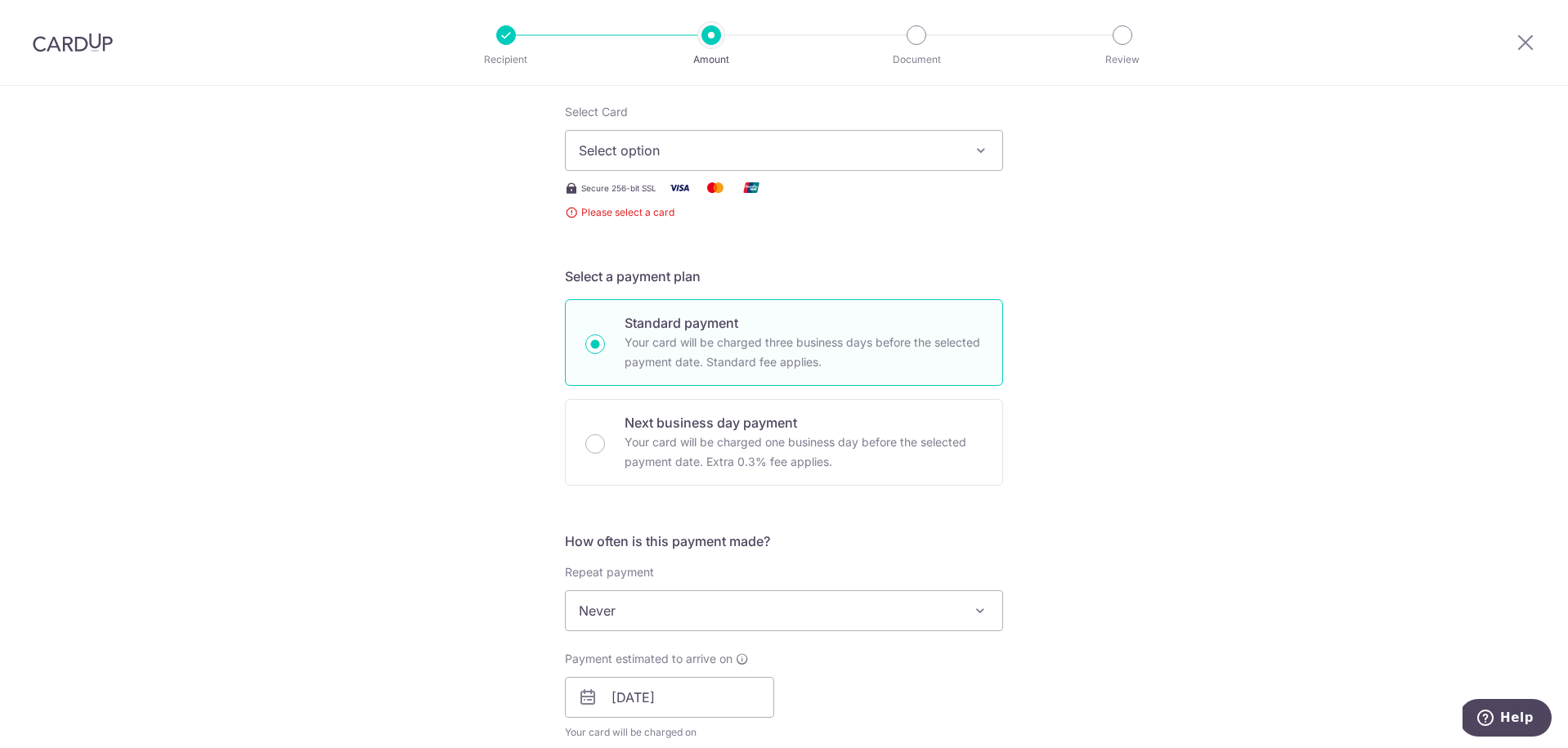
click at [647, 154] on span "Select option" at bounding box center [769, 150] width 381 height 19
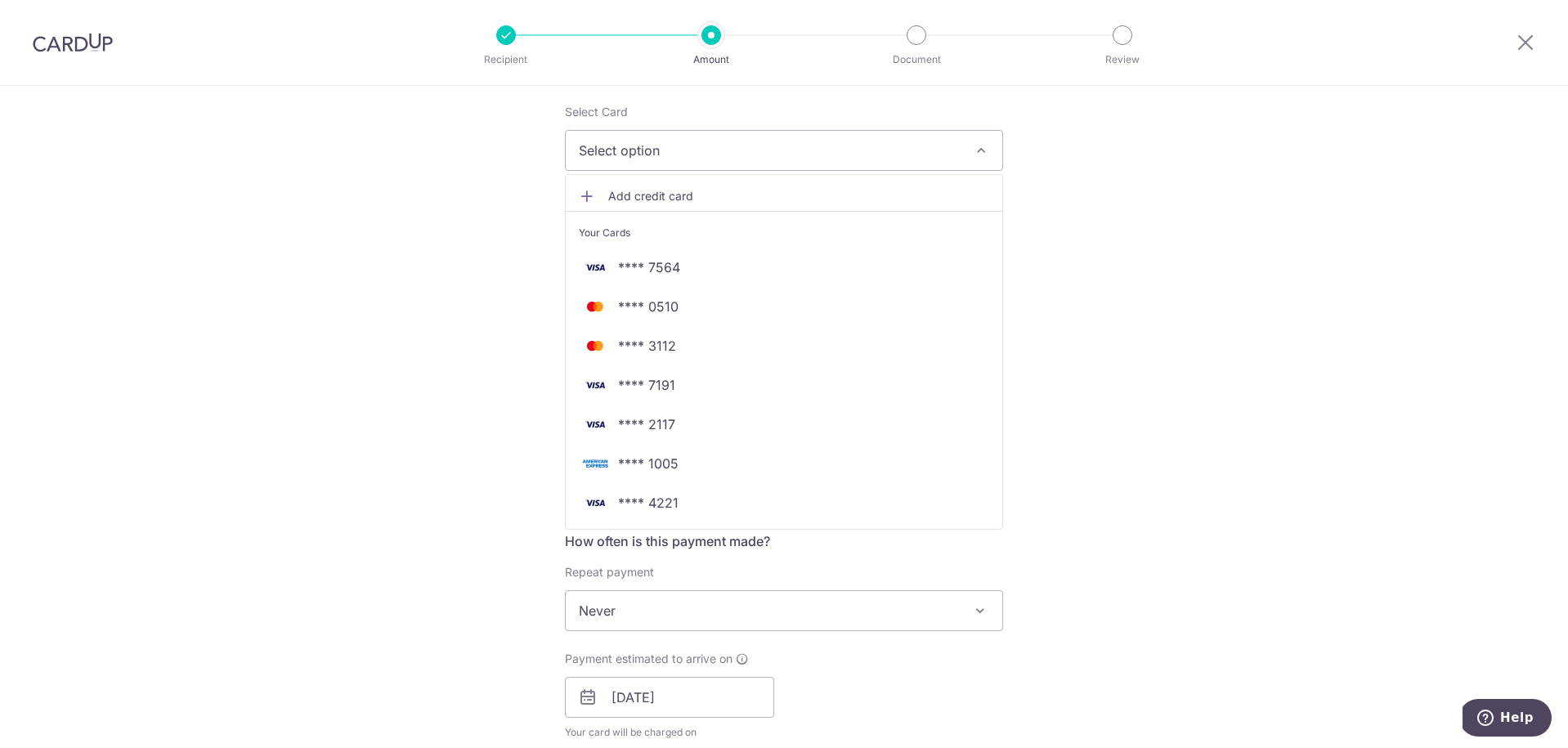
click at [660, 201] on span "Add credit card" at bounding box center [799, 196] width 381 height 16
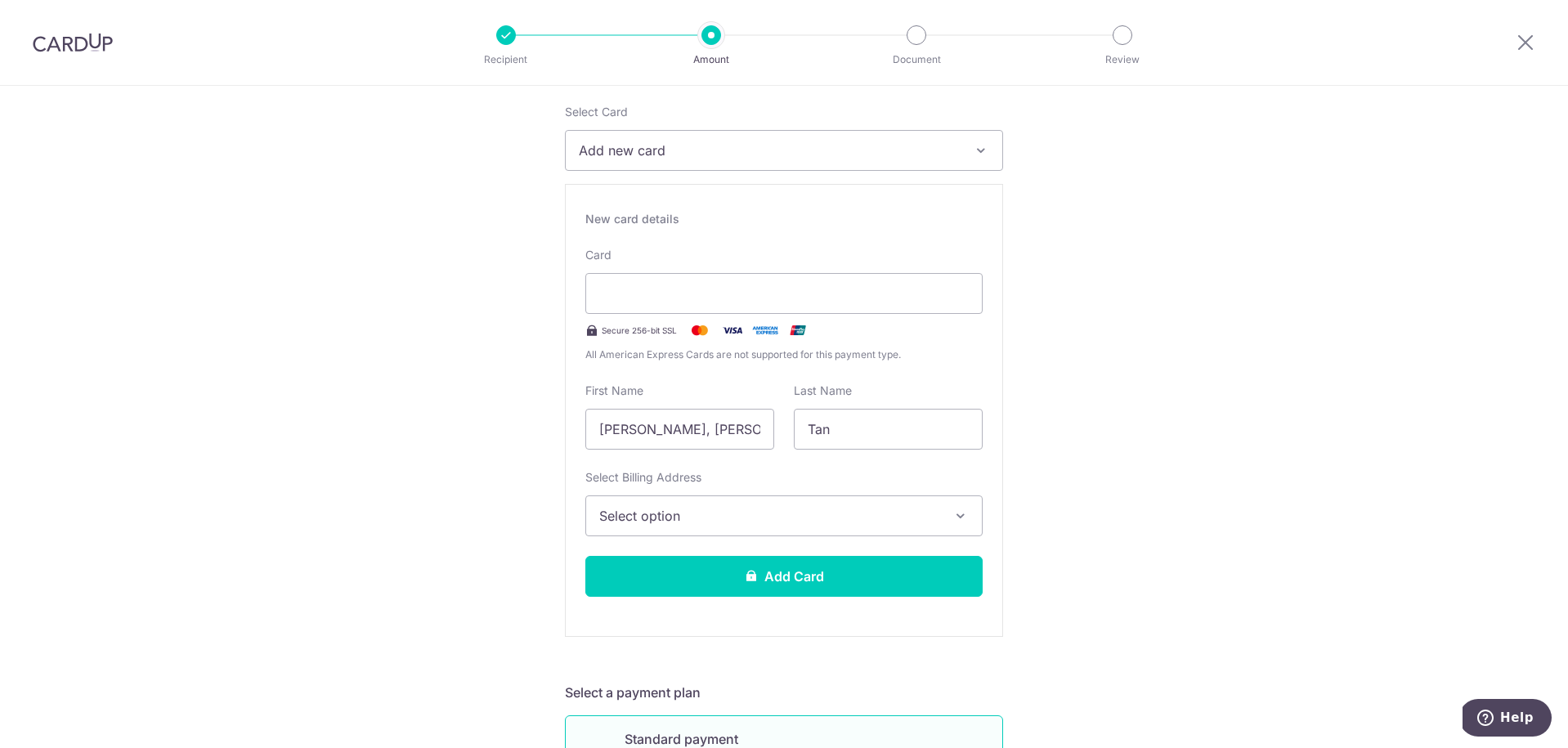
click at [775, 176] on div "Select Card Add new card Add credit card Your Cards **** 7564 **** 0510 **** 31…" at bounding box center [784, 370] width 438 height 533
click at [775, 167] on button "Add new card" at bounding box center [784, 150] width 438 height 41
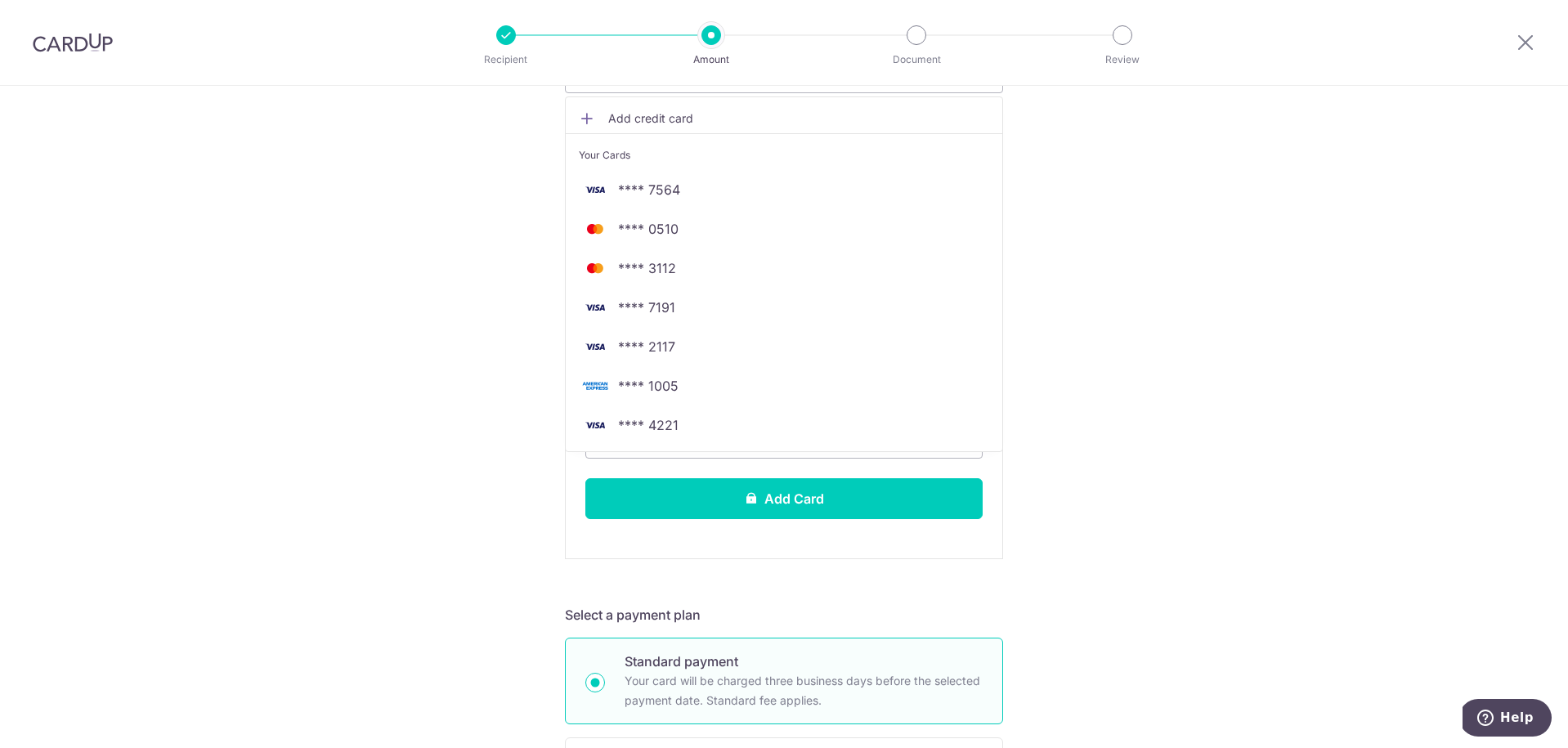
scroll to position [282, 0]
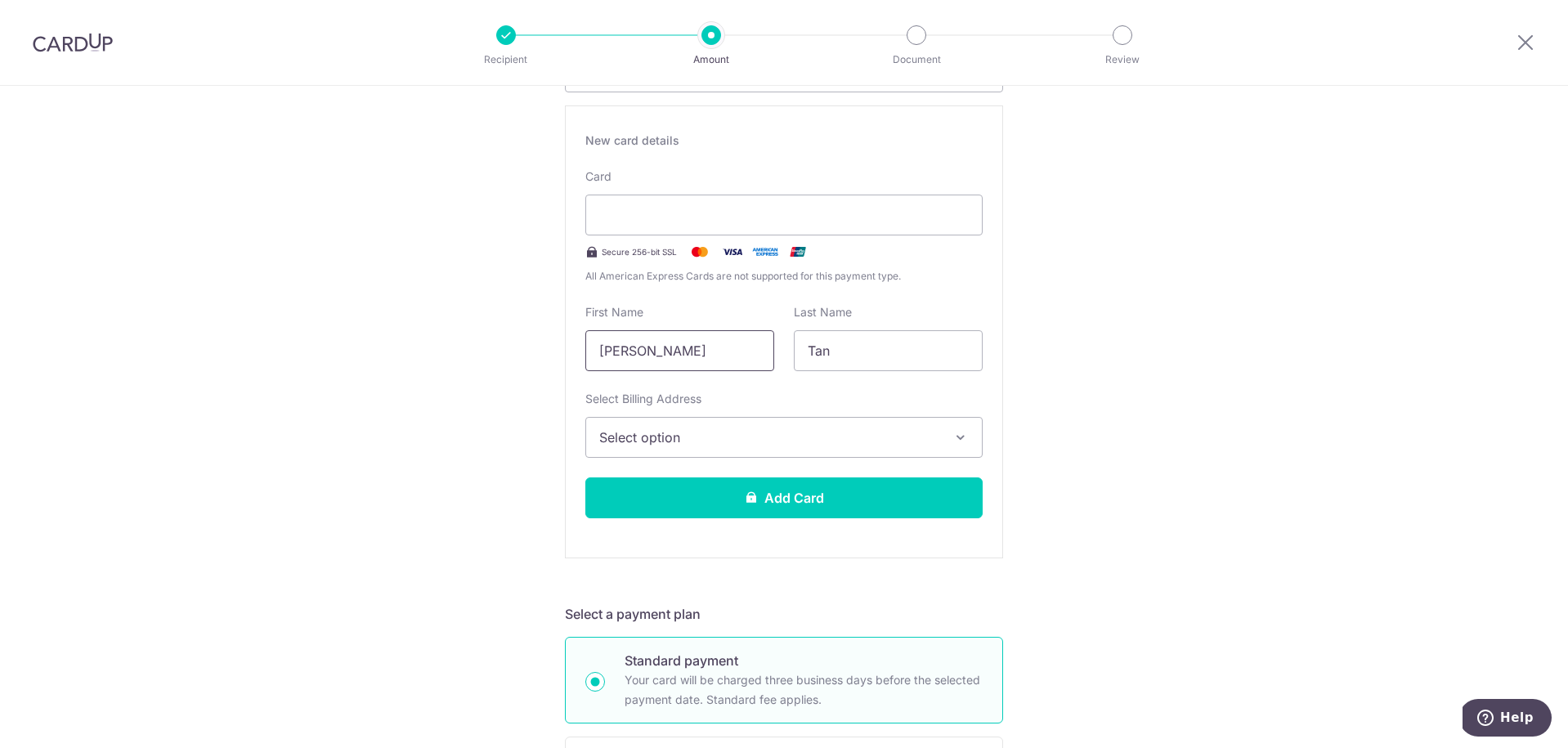
type input "[PERSON_NAME]"
drag, startPoint x: 1067, startPoint y: 460, endPoint x: 914, endPoint y: 446, distance: 153.6
click at [914, 446] on span "Select option" at bounding box center [769, 437] width 340 height 19
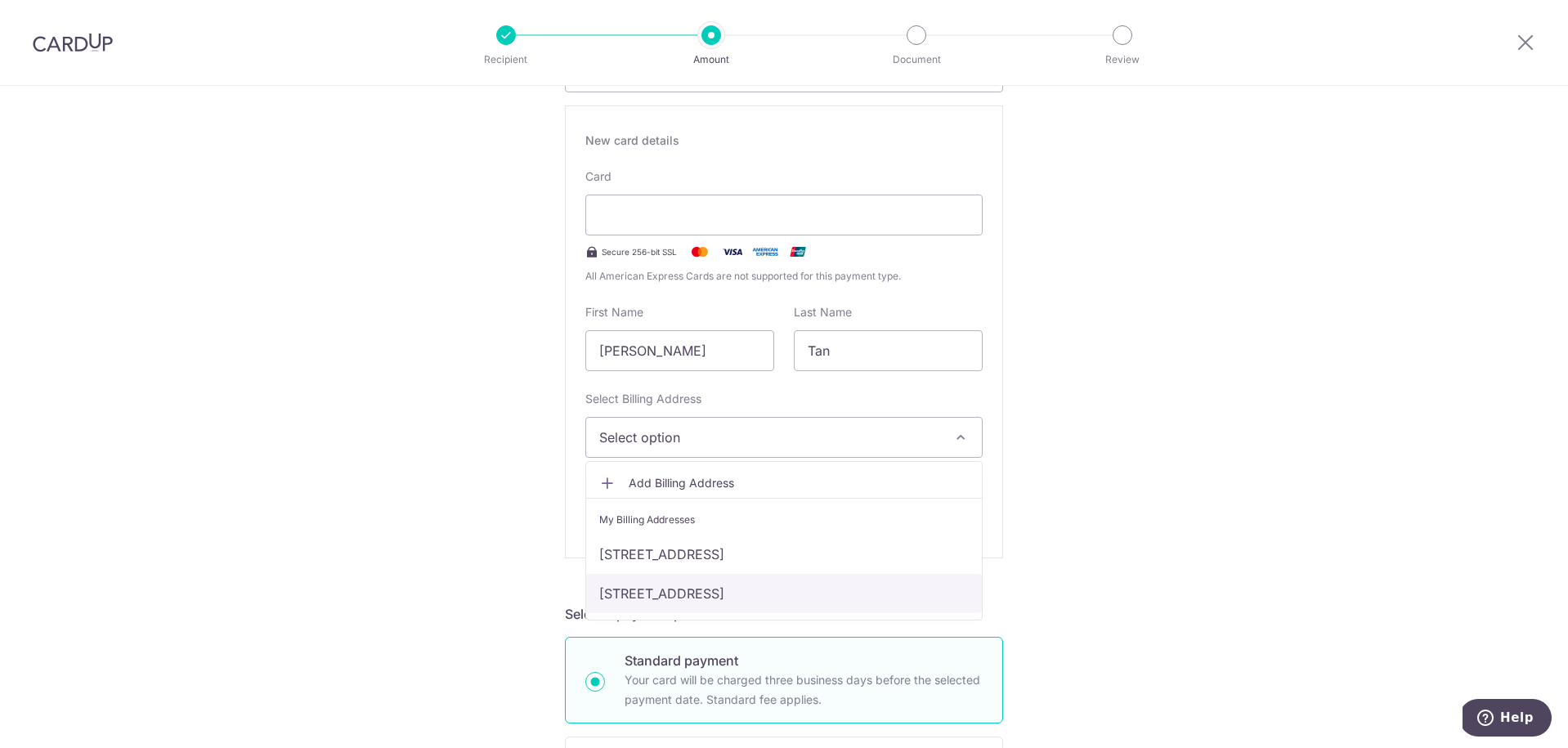
click at [871, 585] on link "[STREET_ADDRESS]" at bounding box center [784, 593] width 396 height 39
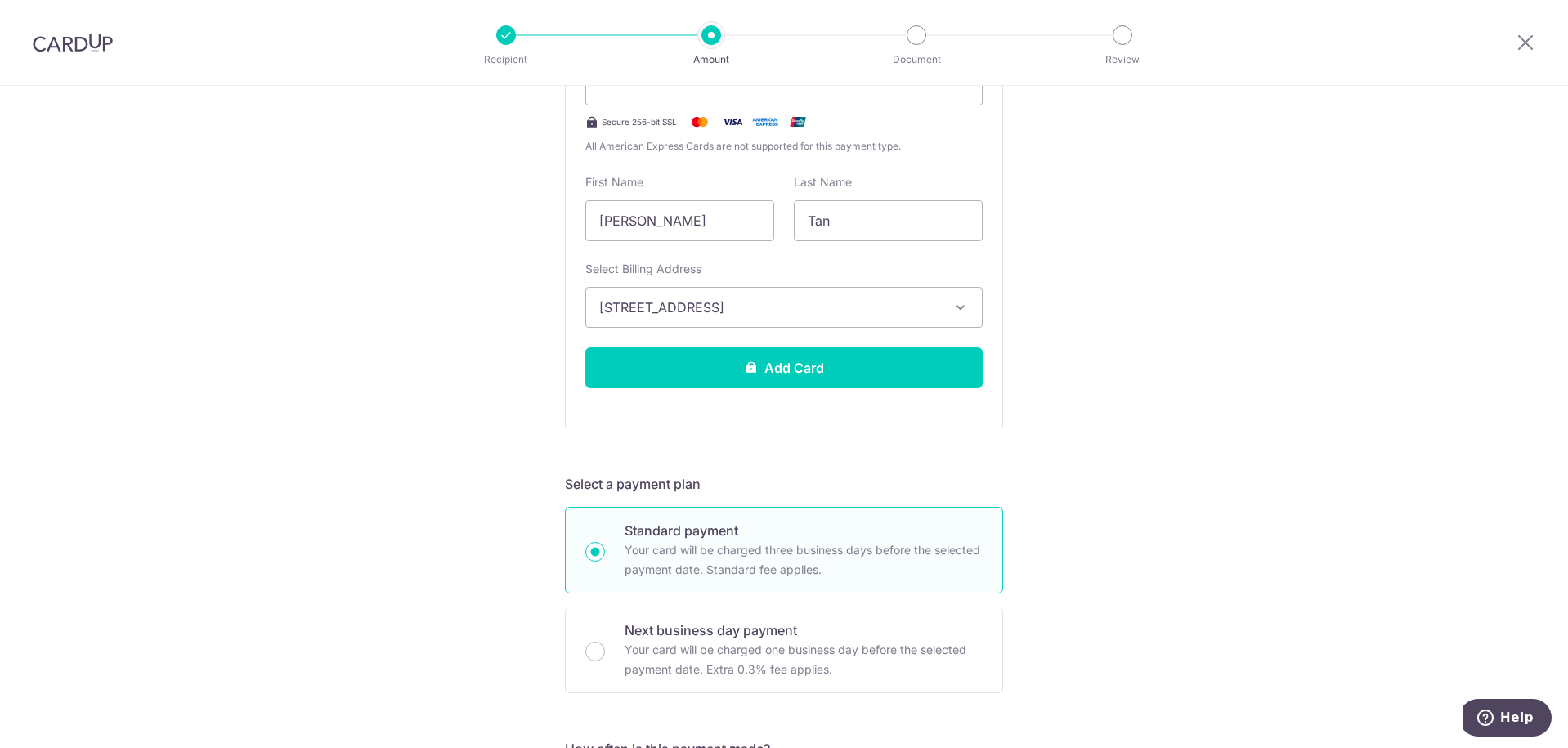
scroll to position [408, 0]
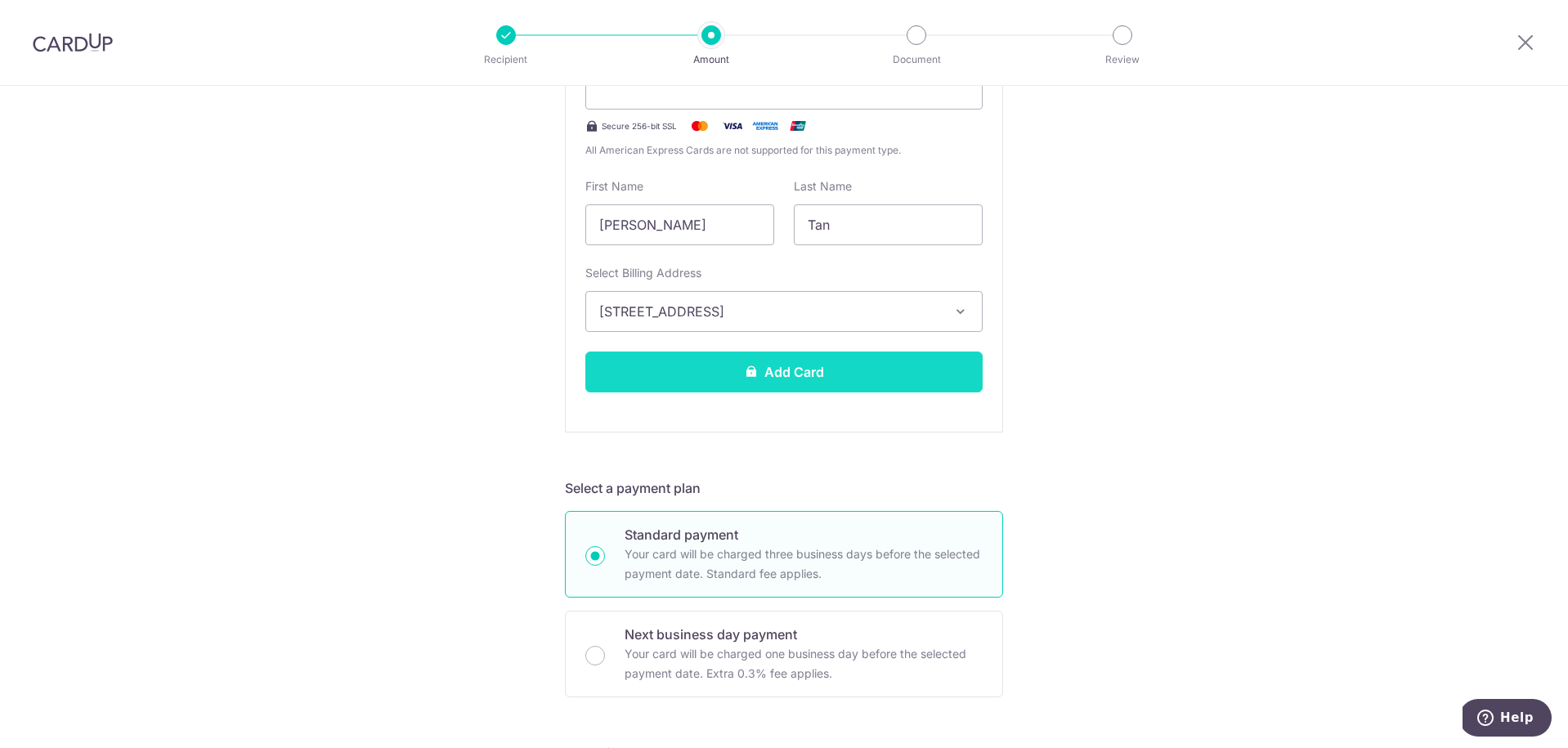
click at [775, 376] on button "Add Card" at bounding box center [784, 372] width 398 height 41
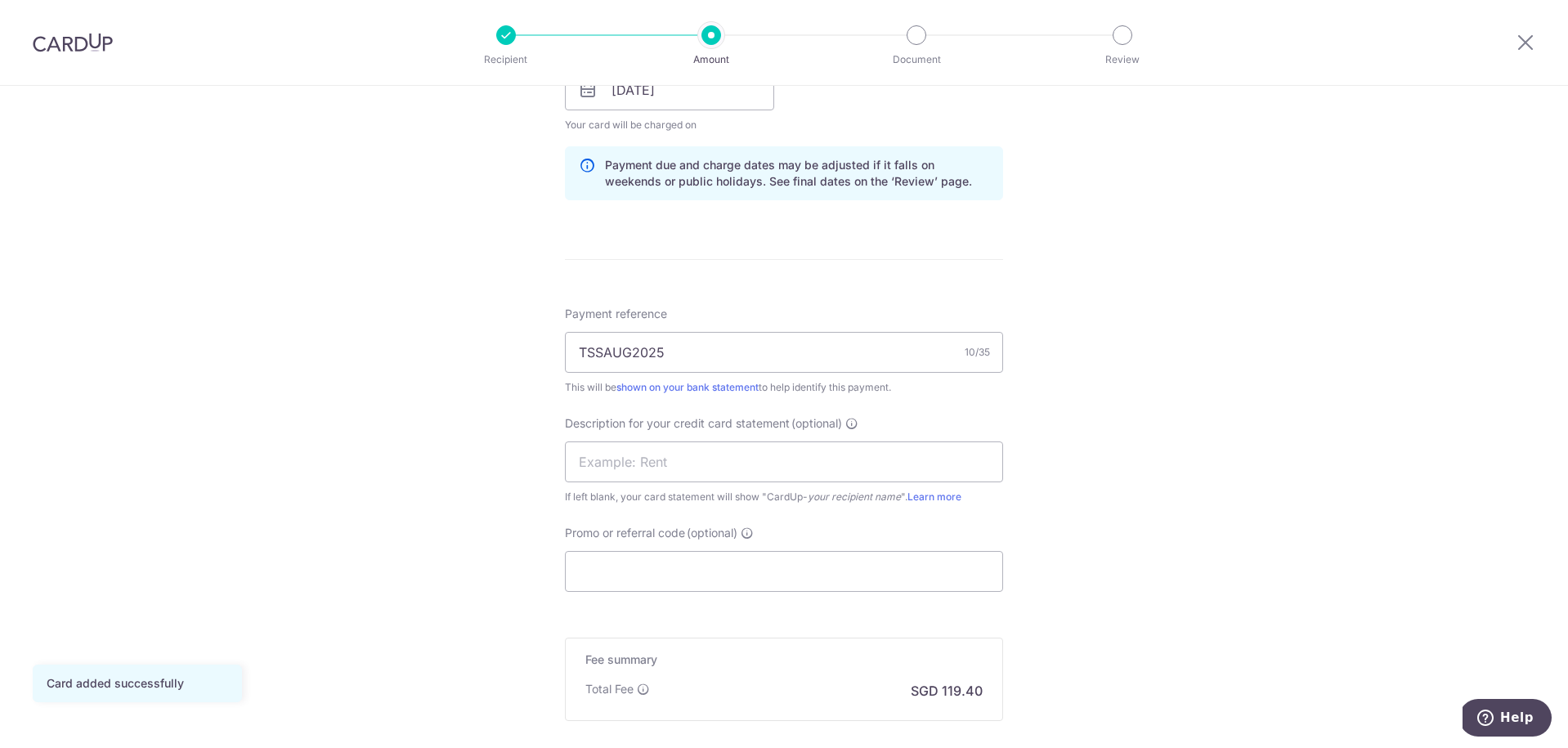
scroll to position [874, 0]
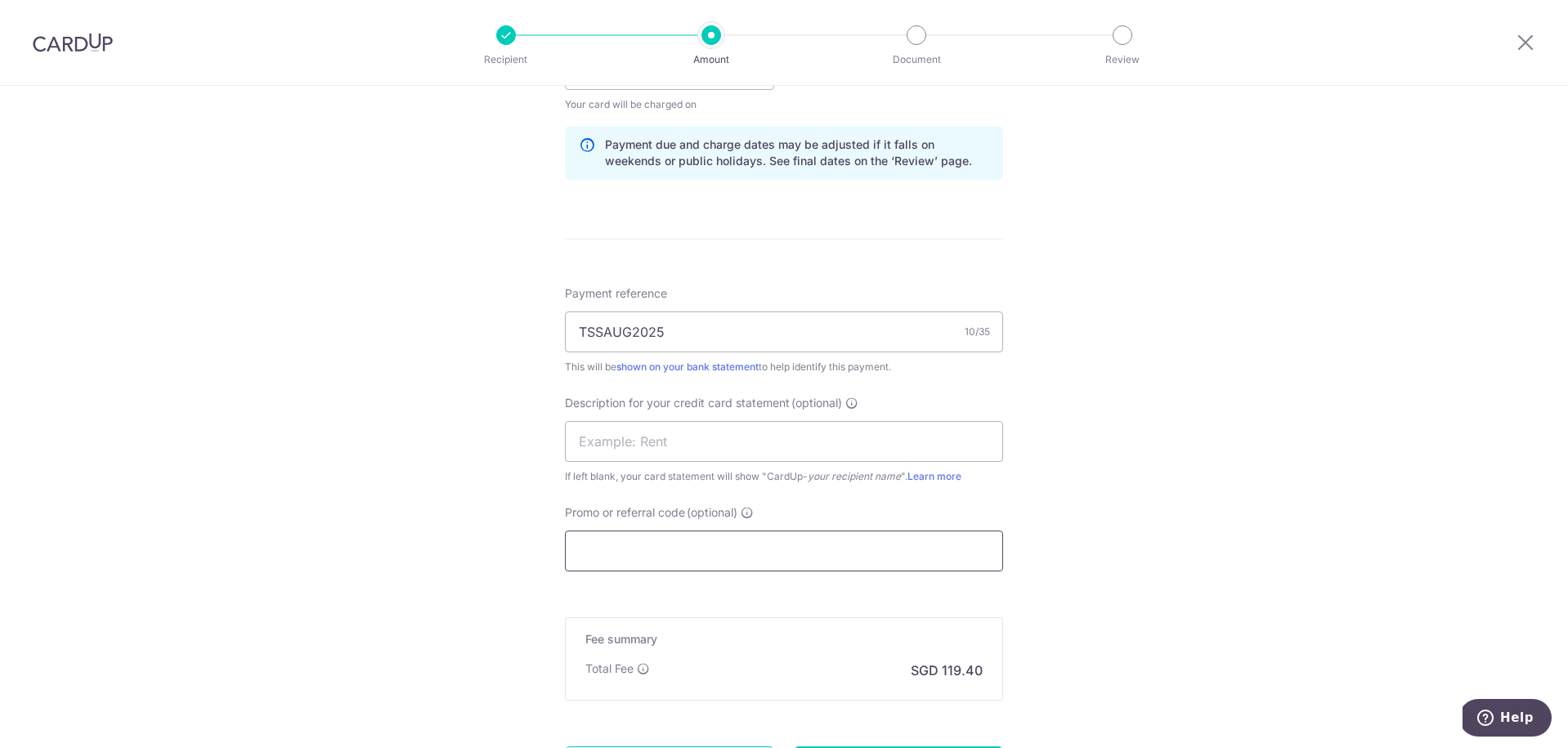
click at [886, 550] on input "Promo or referral code (optional)" at bounding box center [784, 551] width 438 height 41
paste input "BOFF185"
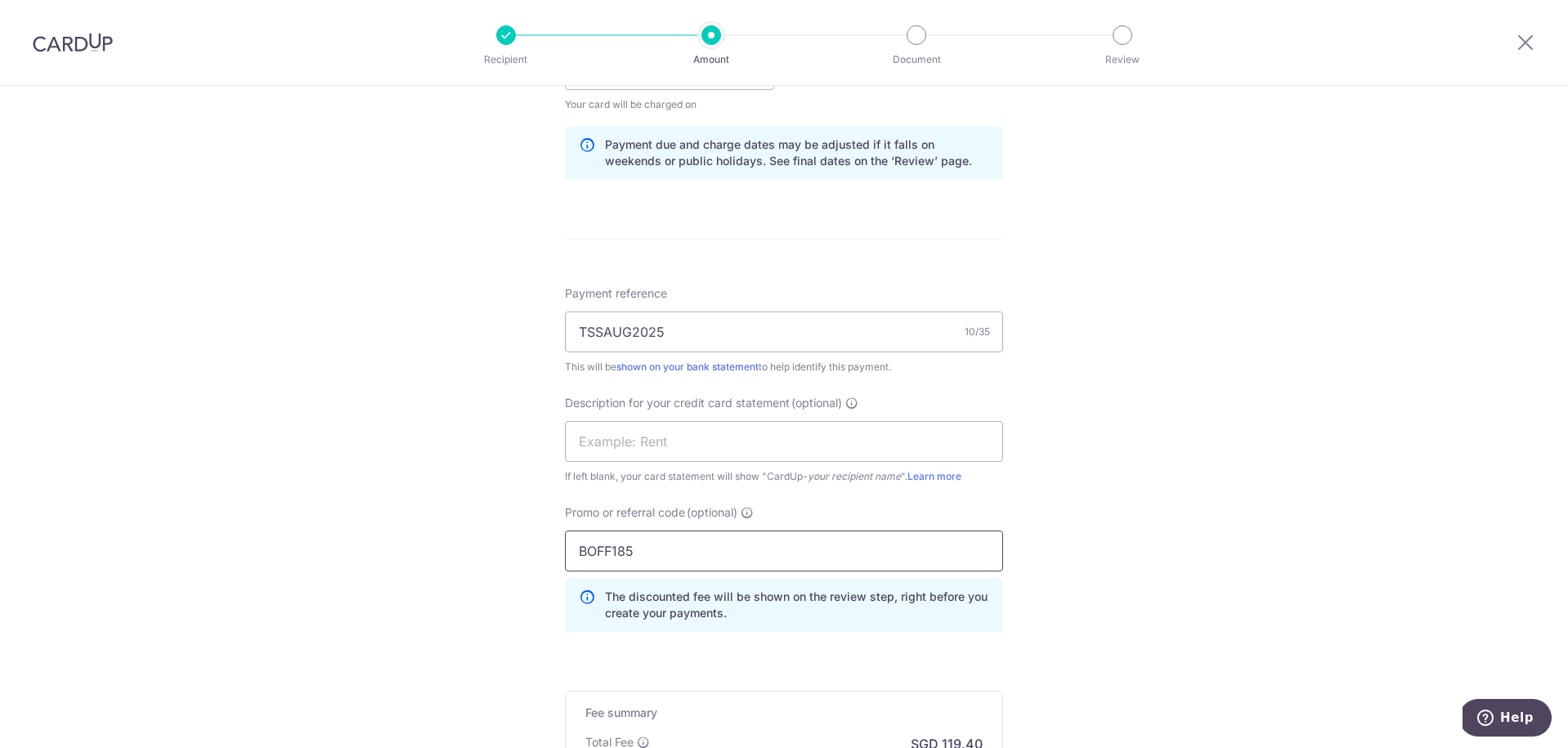
type input "BOFF185"
click at [1130, 555] on div "Tell us more about your payment Enter payment amount SGD 6,000.00 6000.00 Card …" at bounding box center [784, 97] width 1568 height 1771
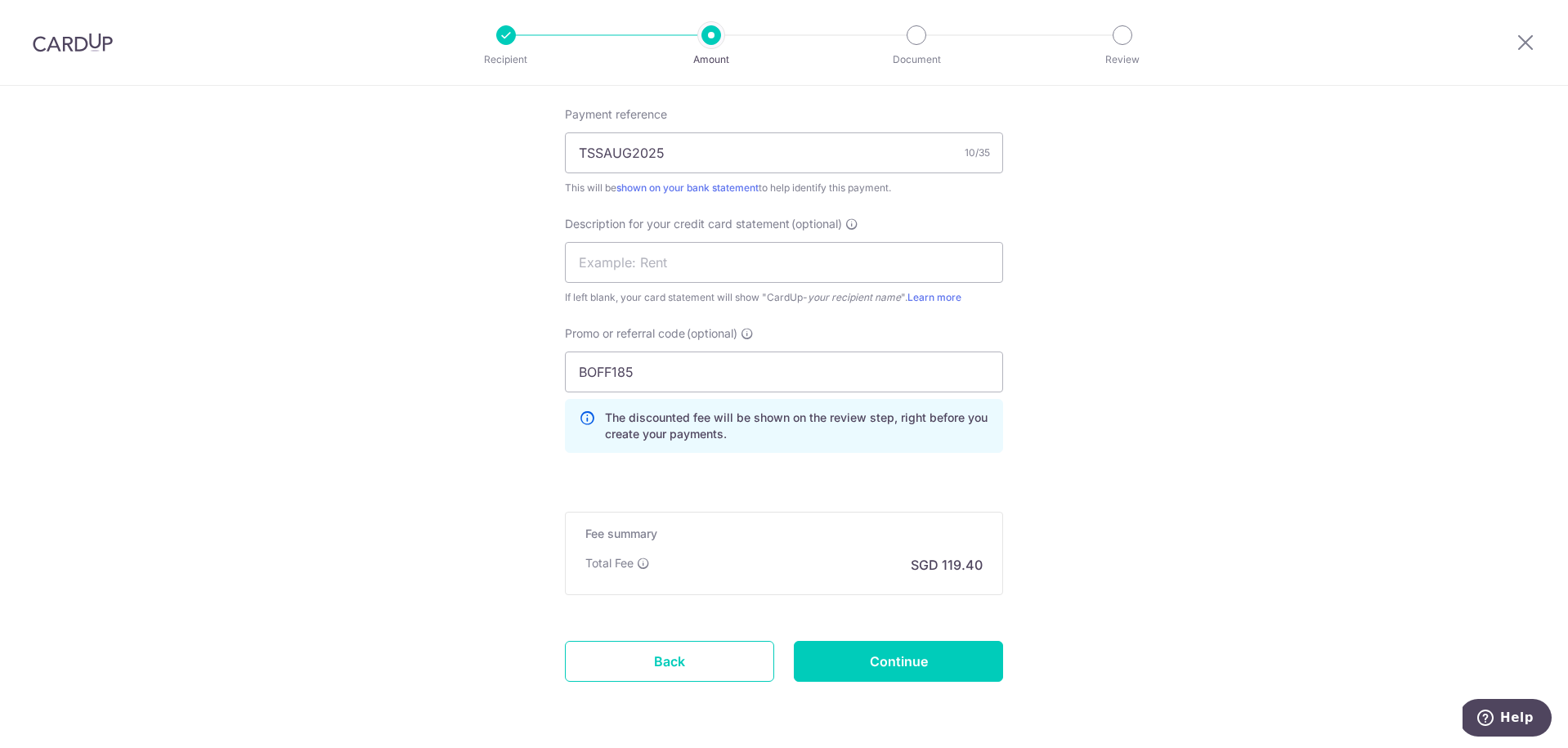
scroll to position [1049, 0]
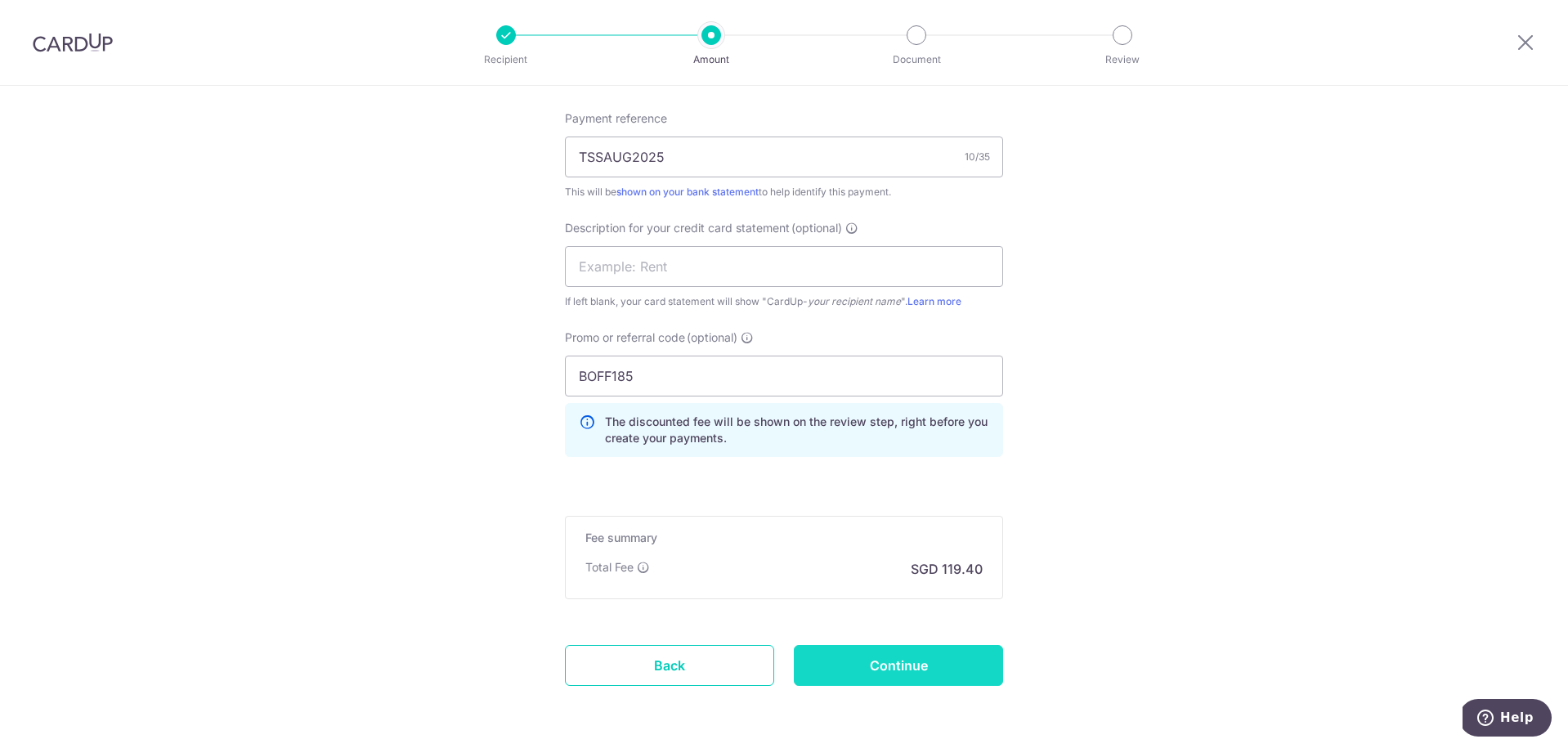
click at [959, 662] on input "Continue" at bounding box center [899, 666] width 209 height 41
type input "Create Schedule"
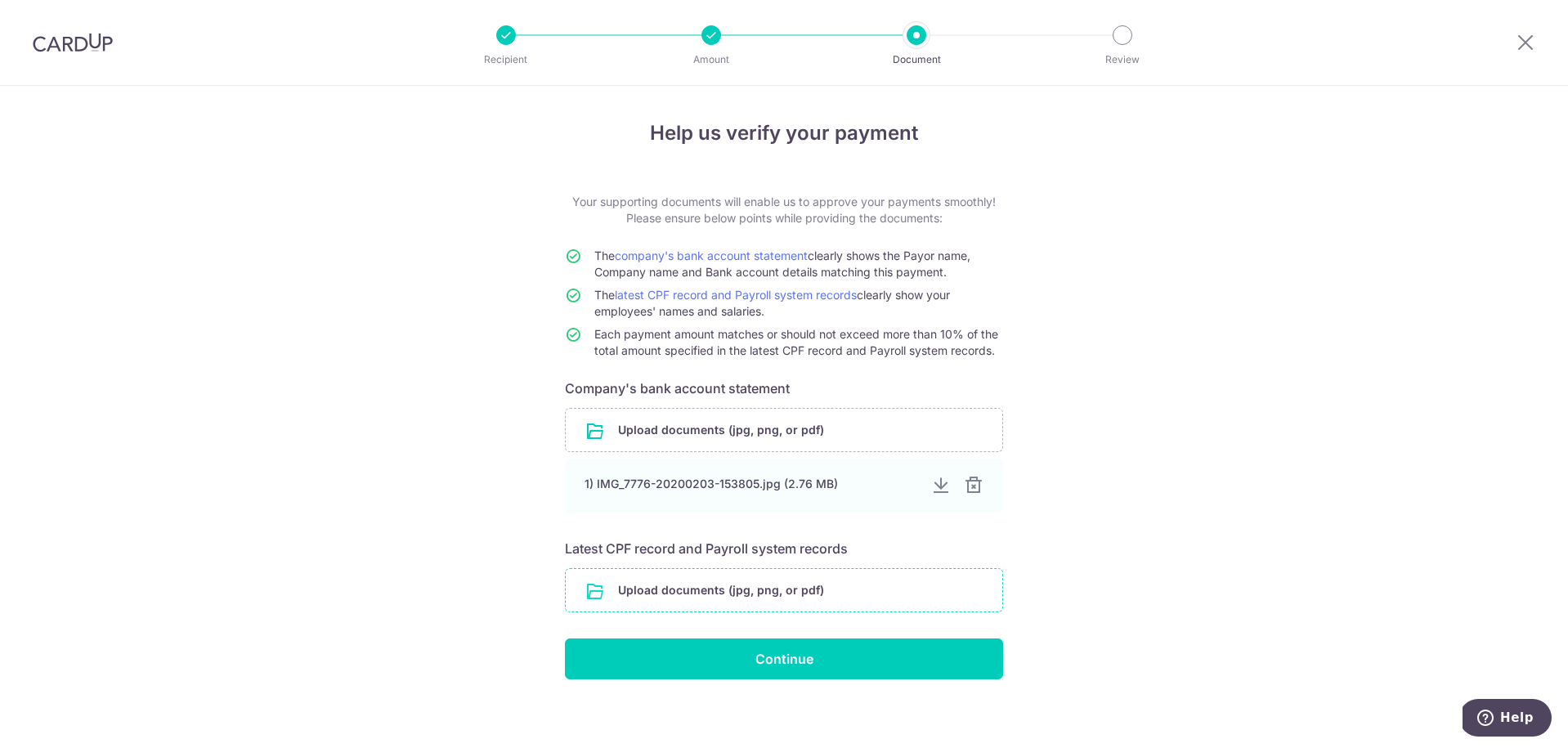
click at [721, 596] on input "file" at bounding box center [784, 590] width 436 height 42
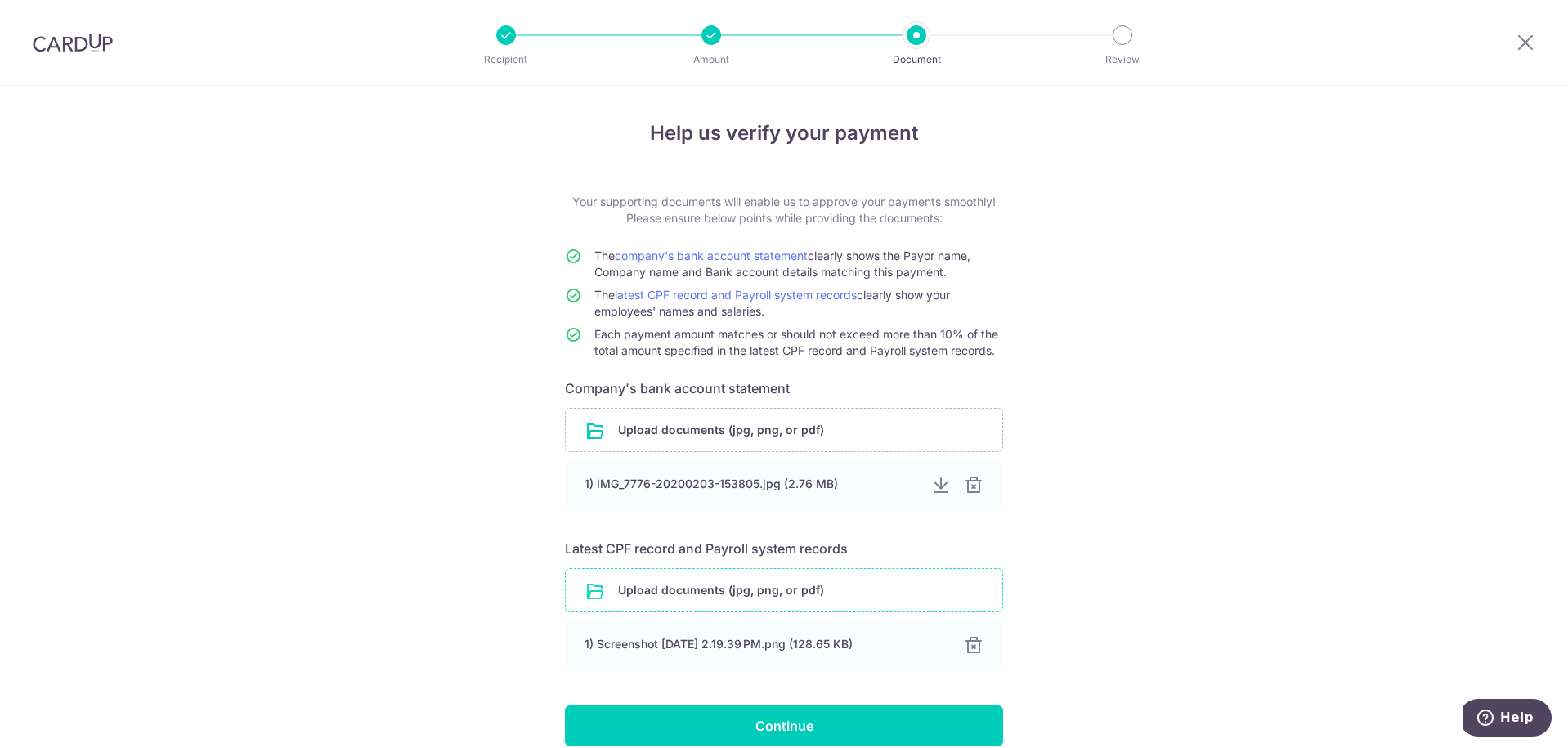
click at [699, 592] on input "file" at bounding box center [784, 590] width 436 height 42
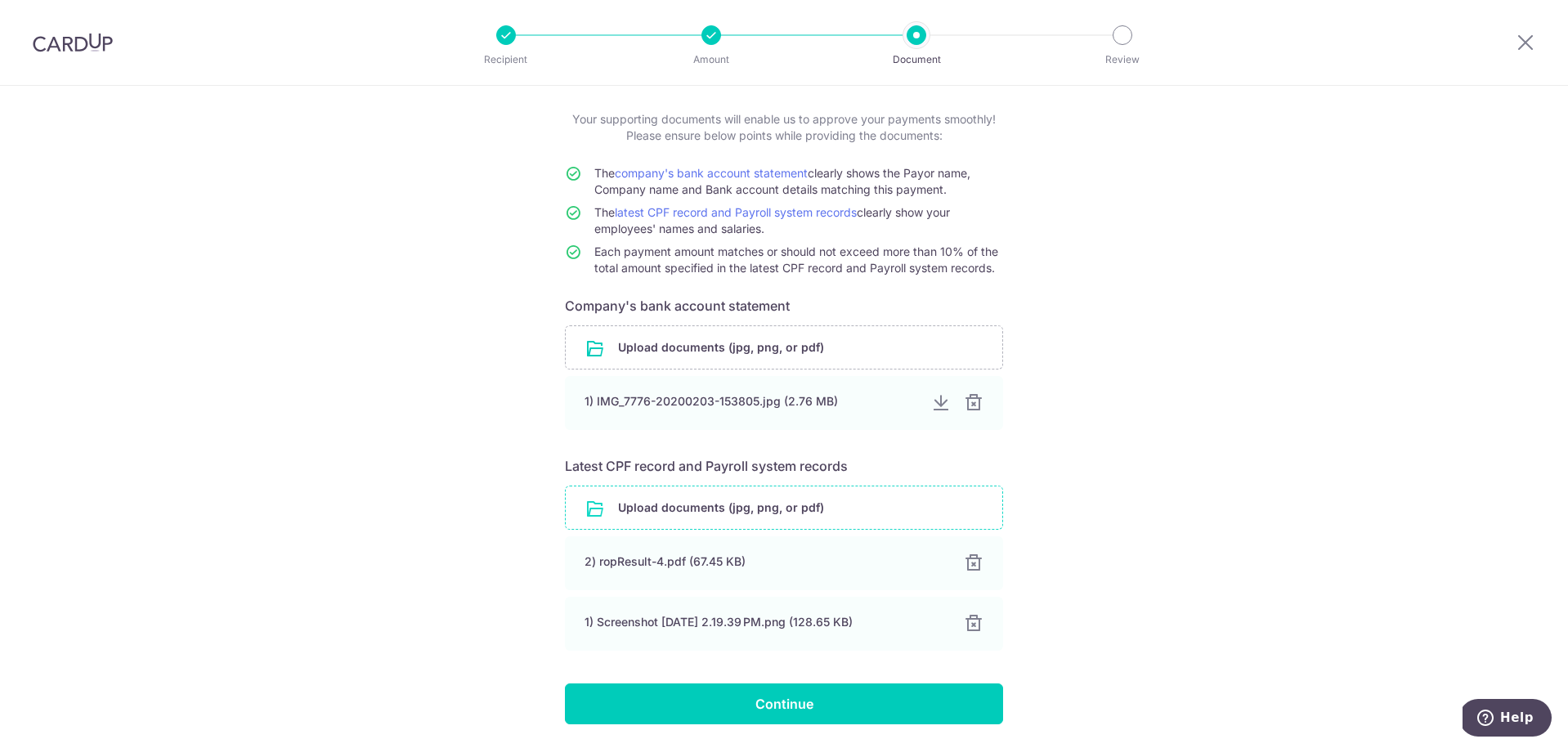
scroll to position [130, 0]
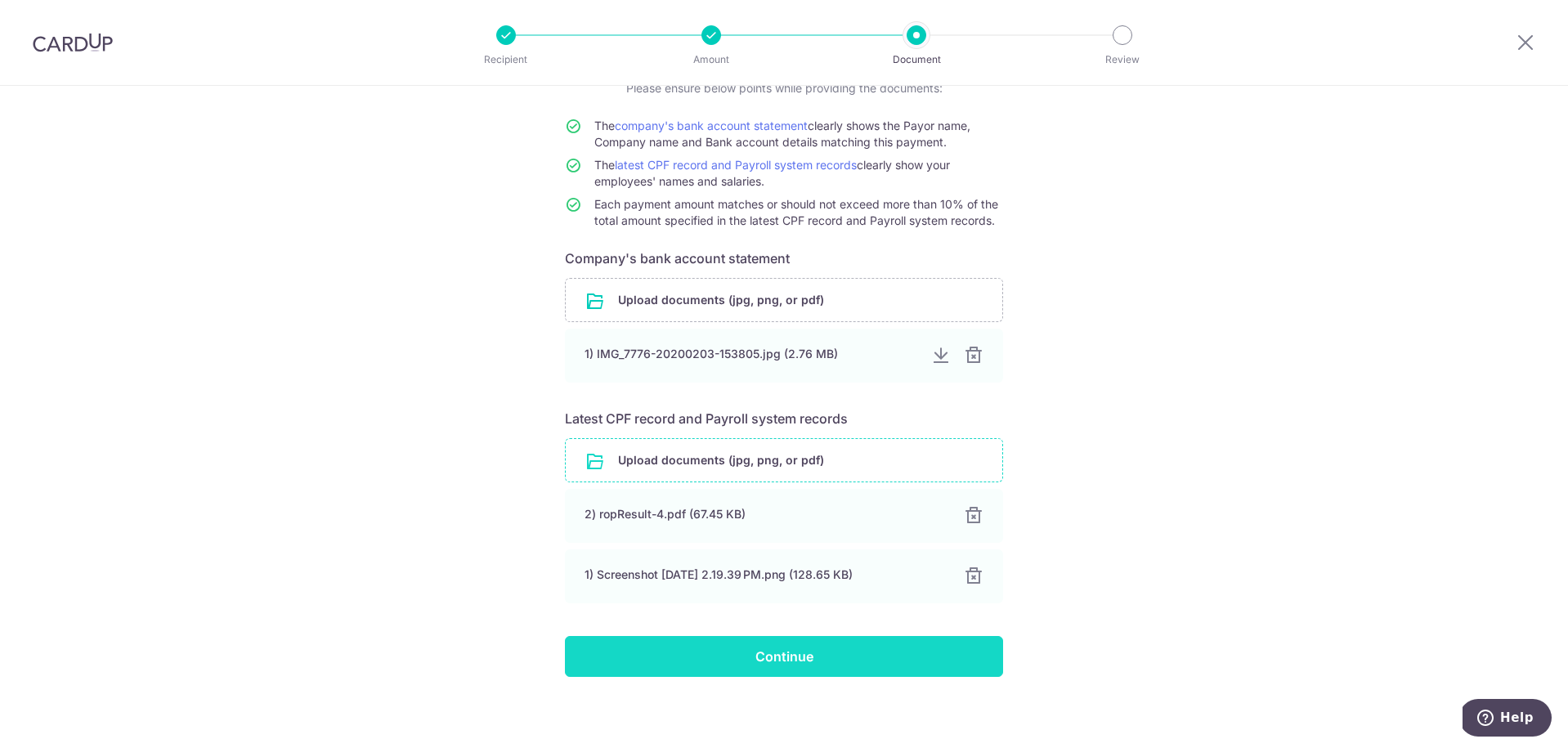
click at [820, 671] on input "Continue" at bounding box center [784, 656] width 438 height 41
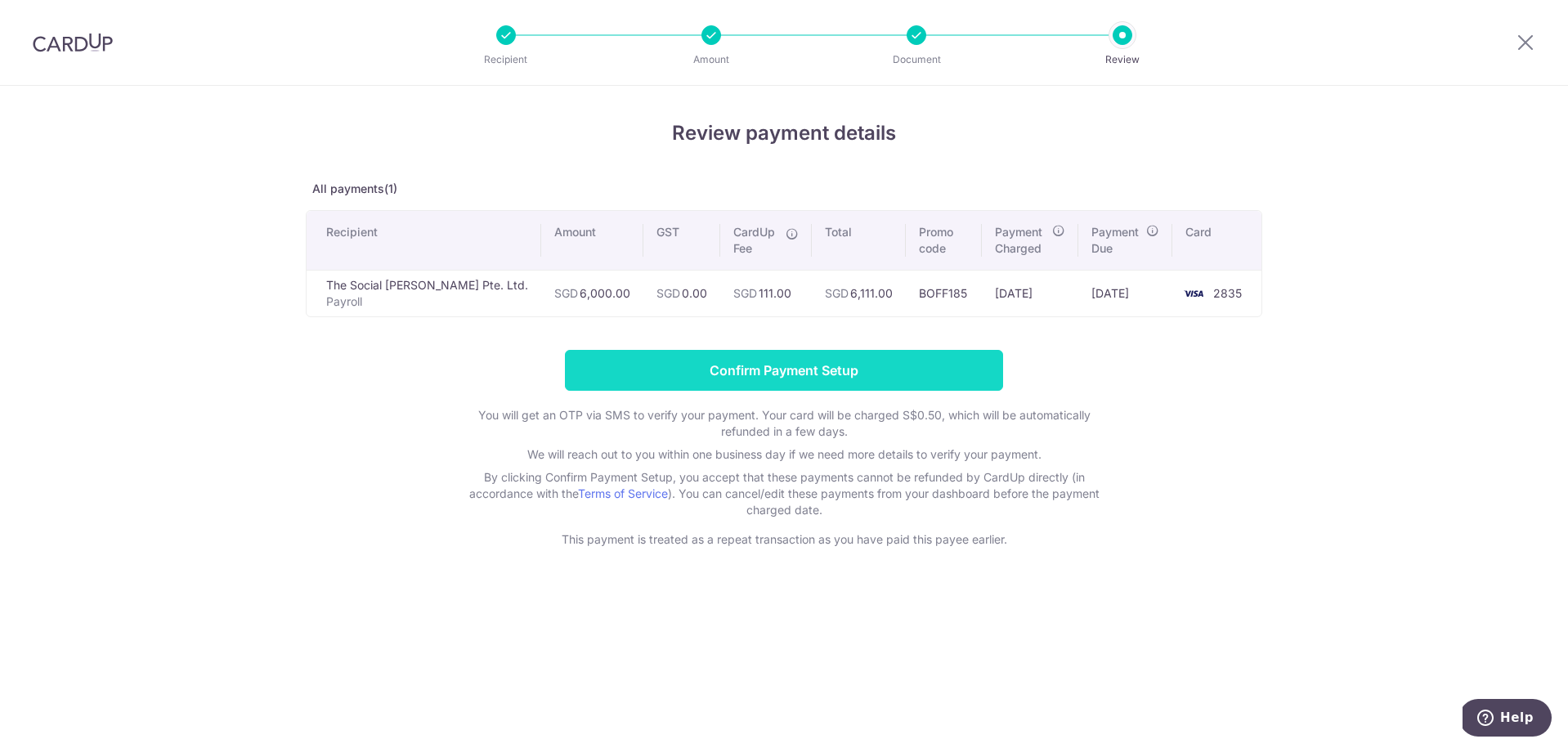
click at [816, 363] on input "Confirm Payment Setup" at bounding box center [784, 370] width 438 height 41
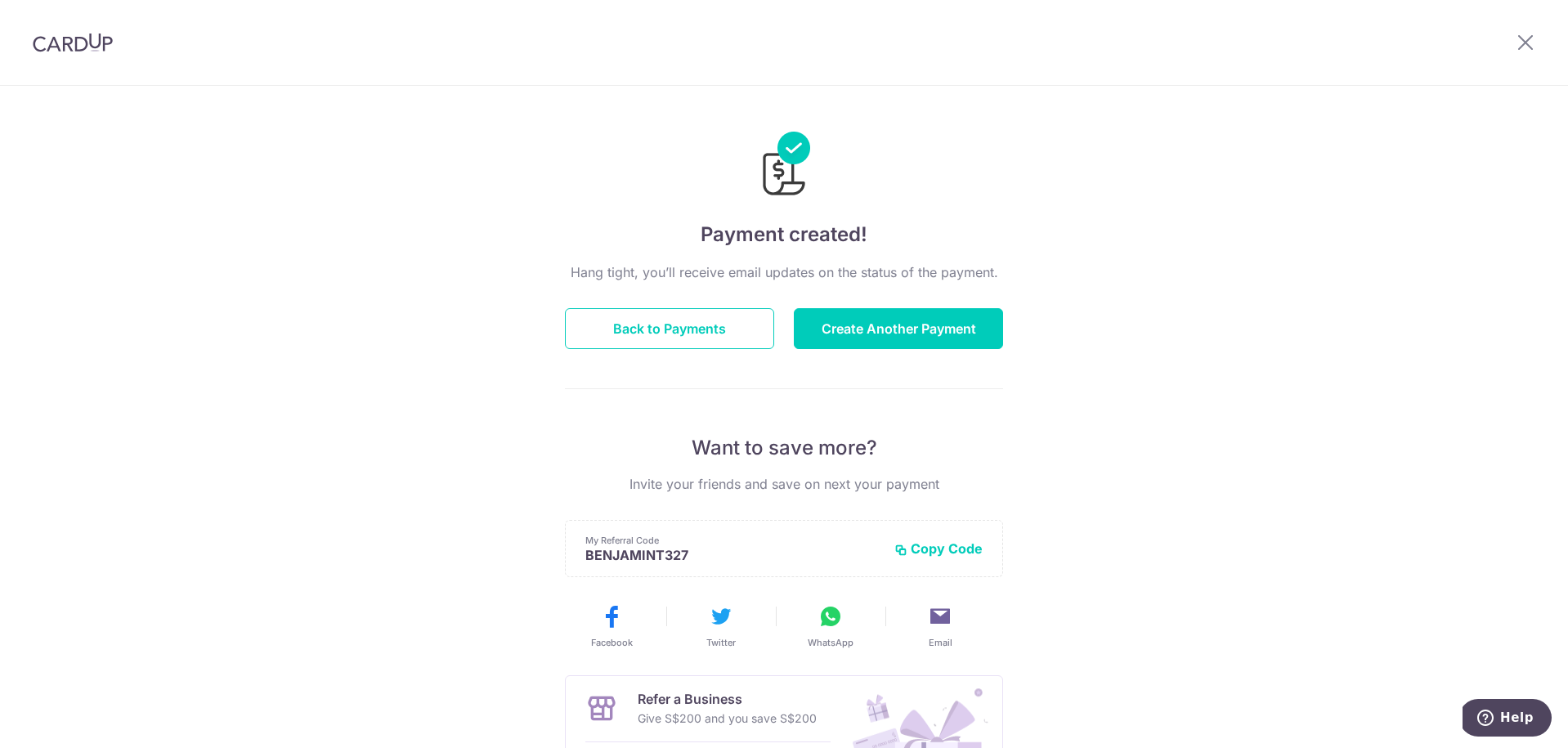
click at [1513, 59] on div at bounding box center [1526, 42] width 85 height 85
click at [1520, 50] on icon at bounding box center [1526, 42] width 19 height 20
